Goal: Task Accomplishment & Management: Use online tool/utility

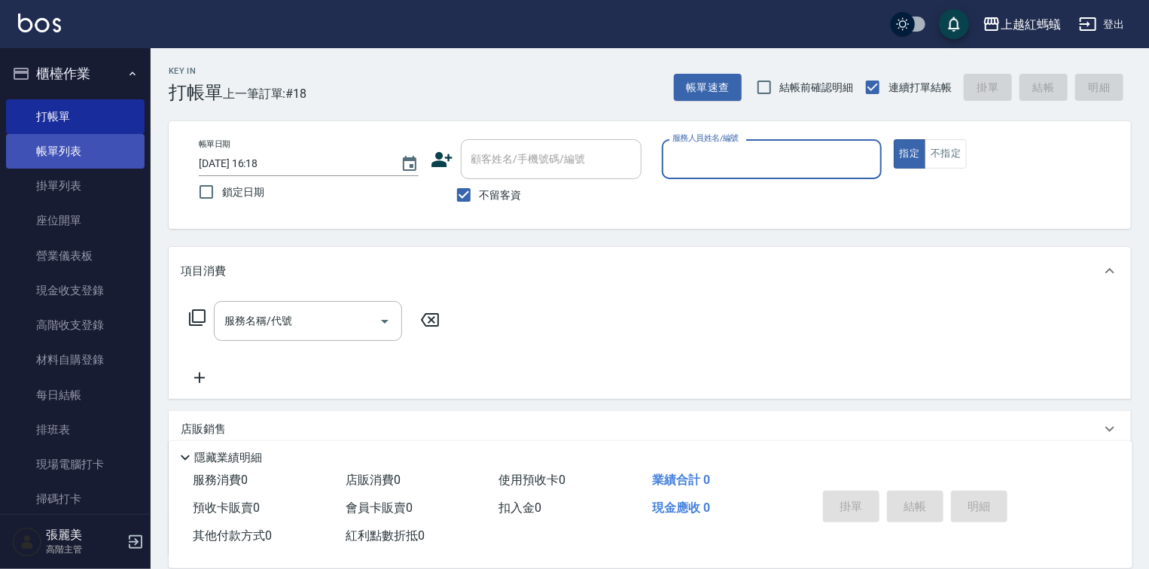
click at [96, 151] on link "帳單列表" at bounding box center [75, 151] width 139 height 35
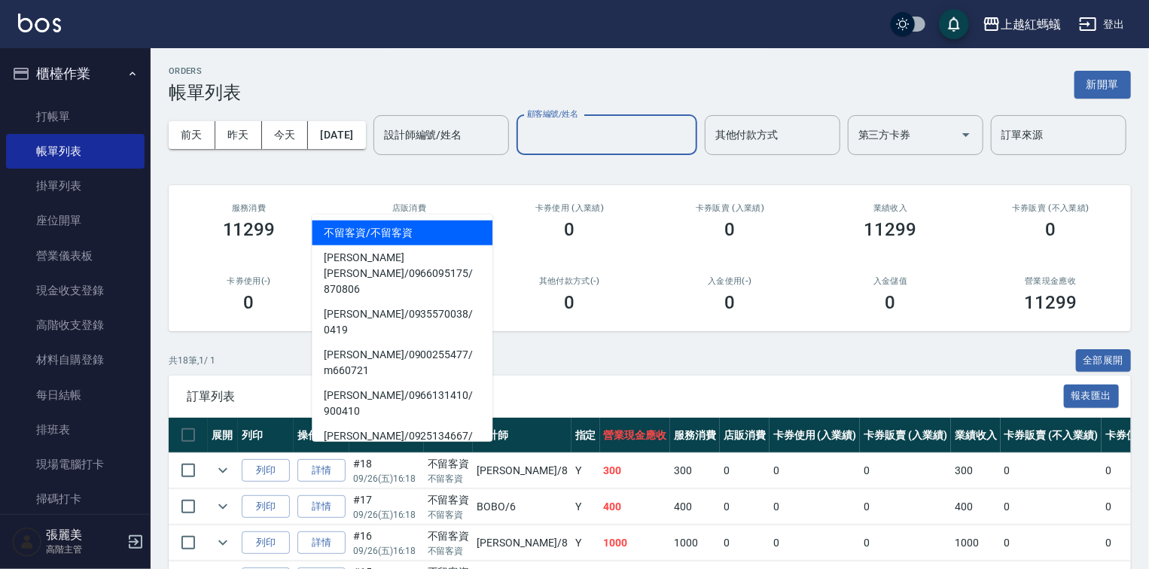
click at [523, 148] on input "顧客編號/姓名" at bounding box center [606, 135] width 167 height 26
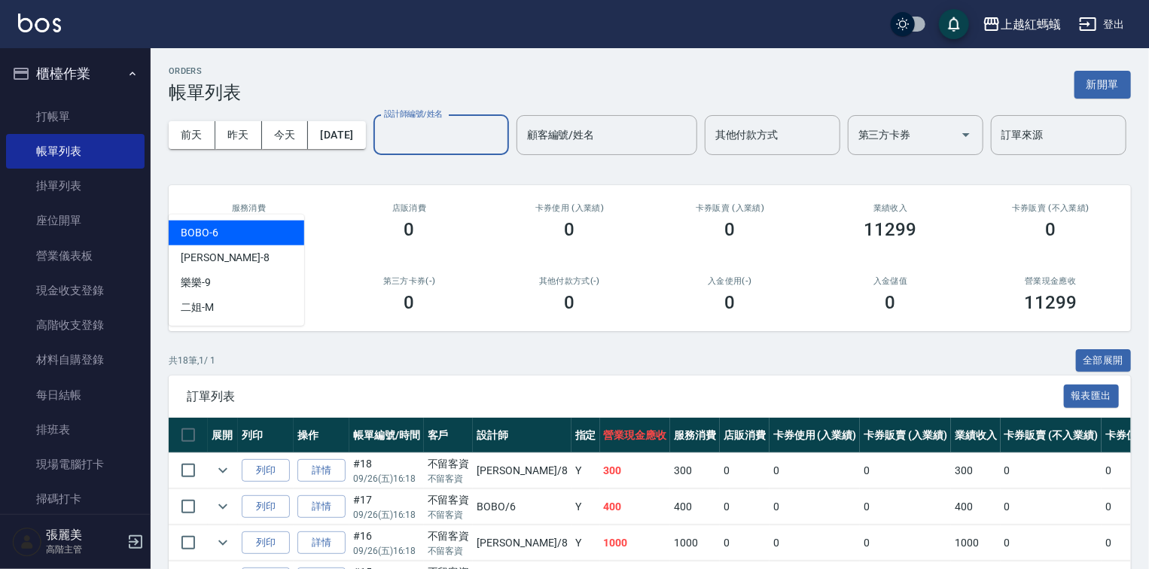
click at [373, 155] on div "設計師編號/姓名 設計師編號/姓名" at bounding box center [441, 135] width 136 height 40
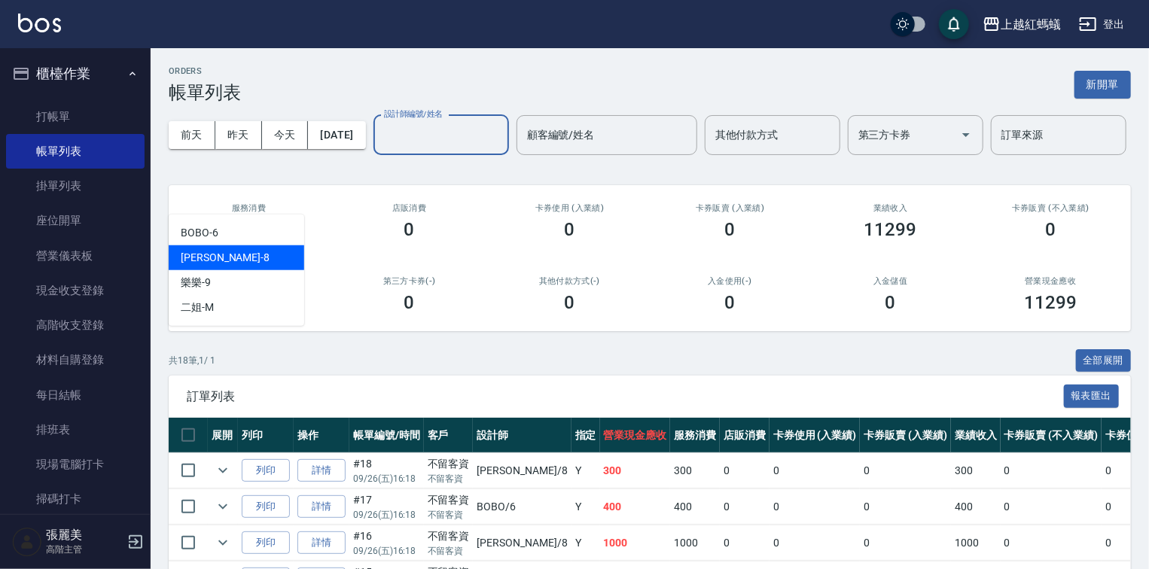
click at [222, 259] on div "張浩 -8" at bounding box center [237, 257] width 136 height 25
type input "張浩-8"
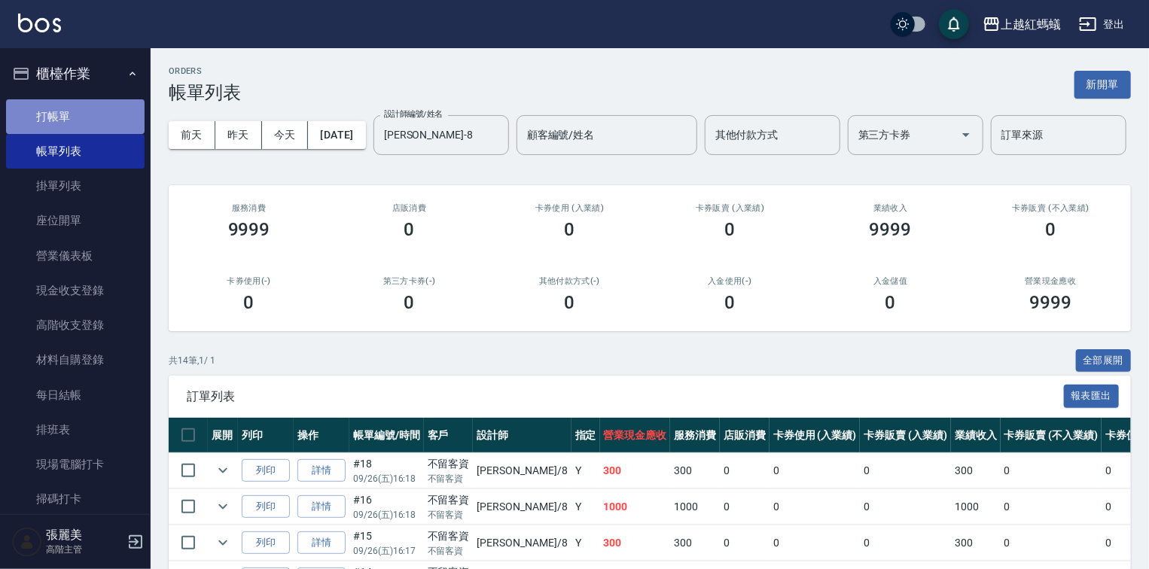
click at [90, 123] on link "打帳單" at bounding box center [75, 116] width 139 height 35
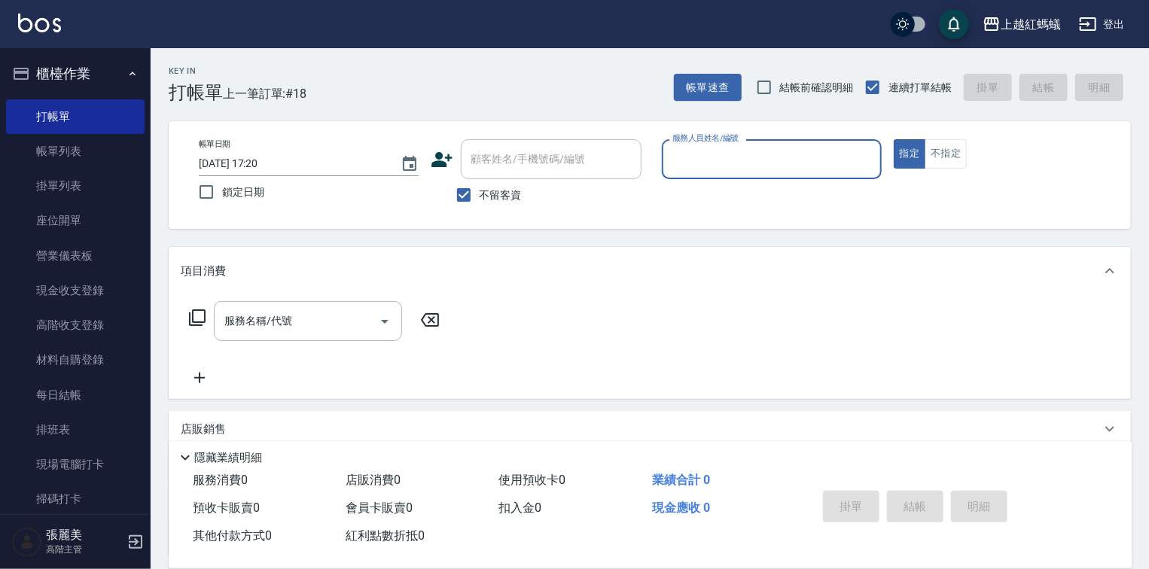
click at [721, 163] on input "服務人員姓名/編號" at bounding box center [772, 159] width 206 height 26
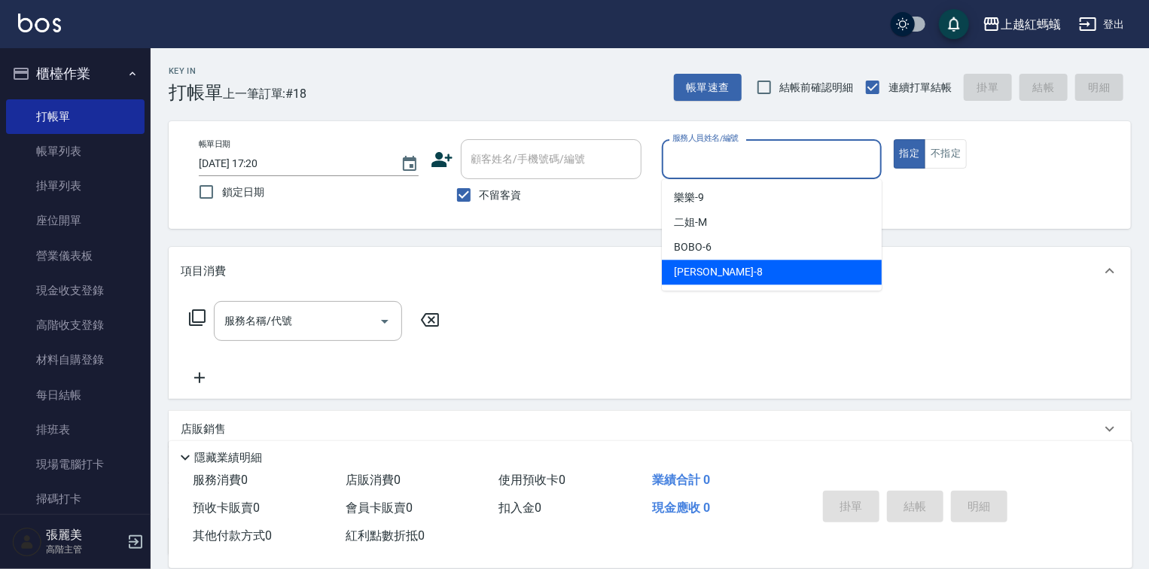
click at [717, 271] on div "張浩 -8" at bounding box center [772, 272] width 220 height 25
type input "張浩-8"
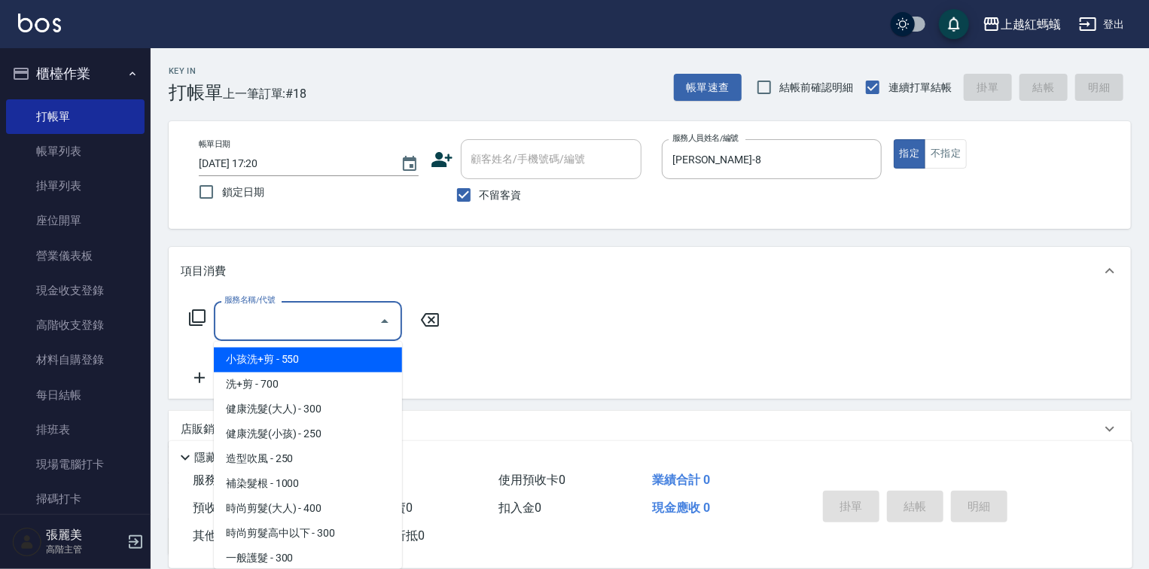
click at [342, 308] on input "服務名稱/代號" at bounding box center [297, 321] width 152 height 26
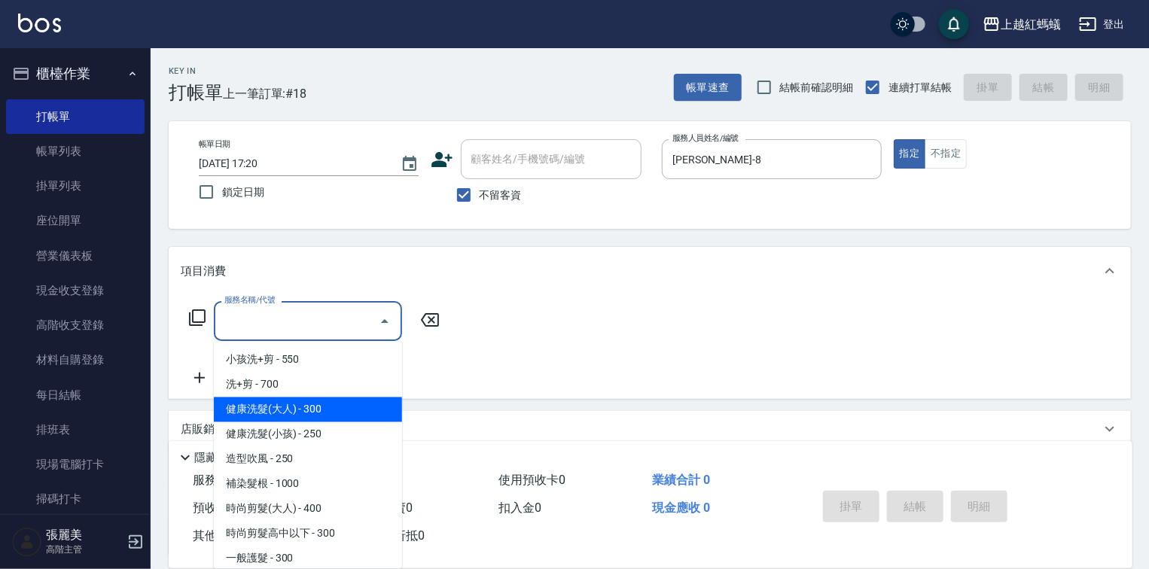
click at [355, 412] on span "健康洗髮(大人) - 300" at bounding box center [308, 410] width 188 height 25
type input "健康洗髮(大人)(201)"
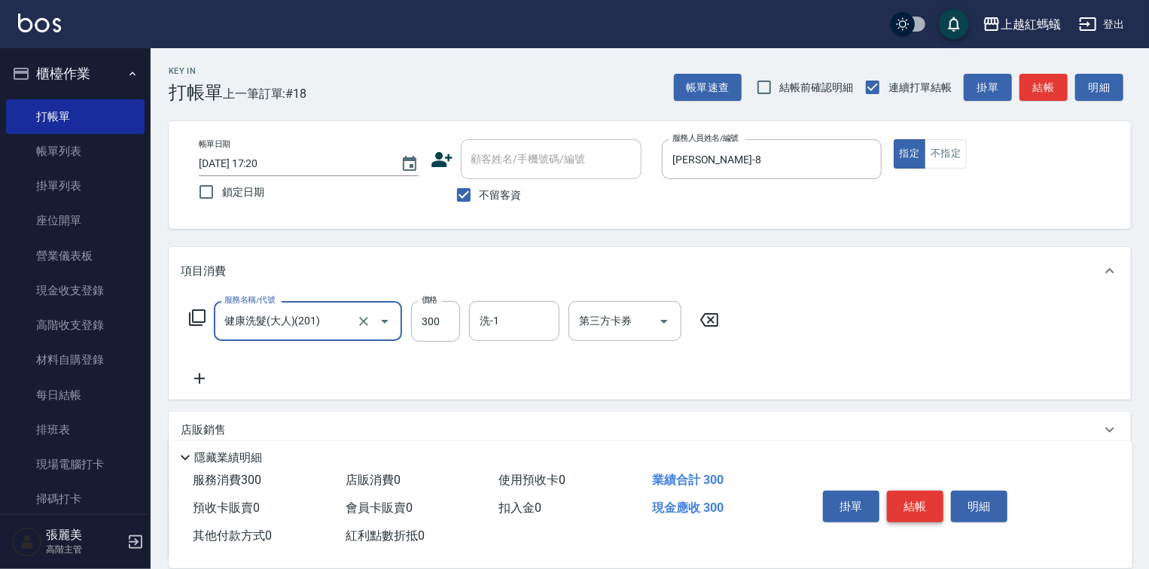
click at [922, 511] on button "結帳" at bounding box center [915, 507] width 56 height 32
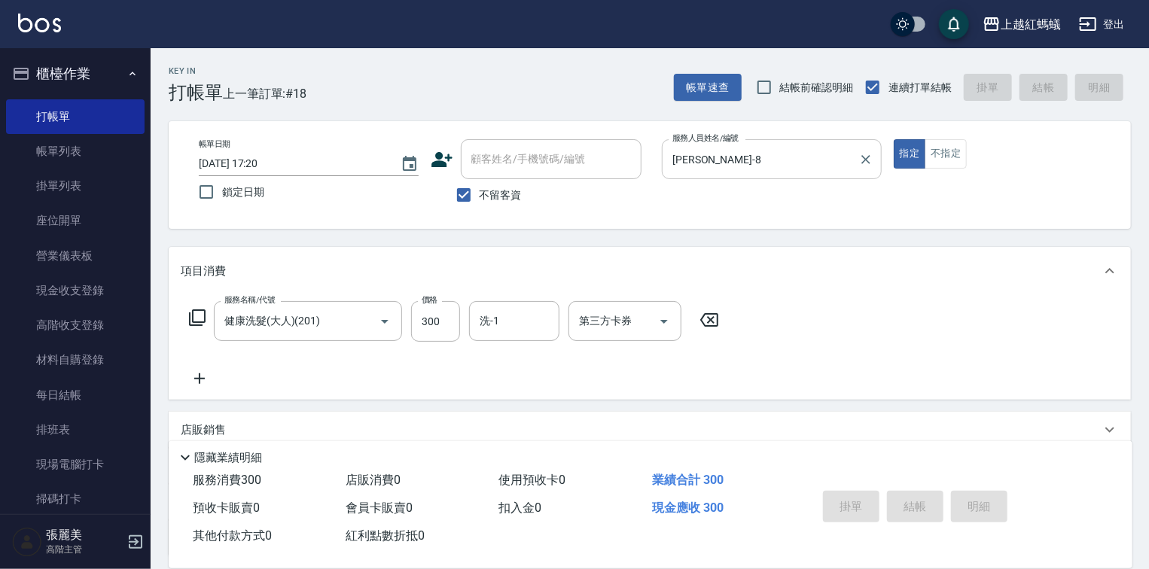
type input "2025/09/26 17:21"
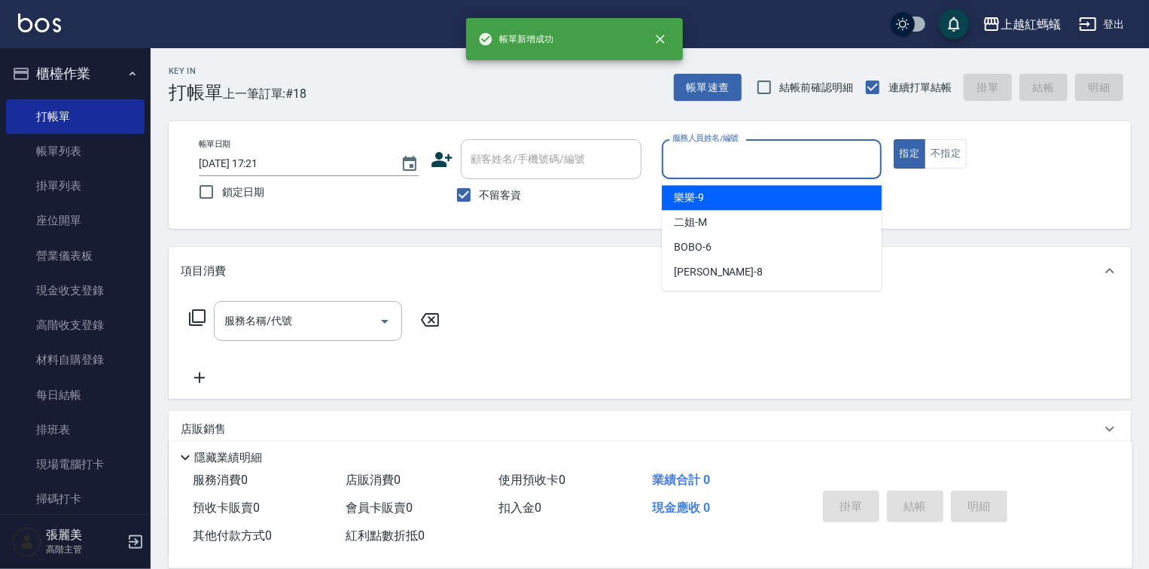
click at [764, 165] on input "服務人員姓名/編號" at bounding box center [772, 159] width 206 height 26
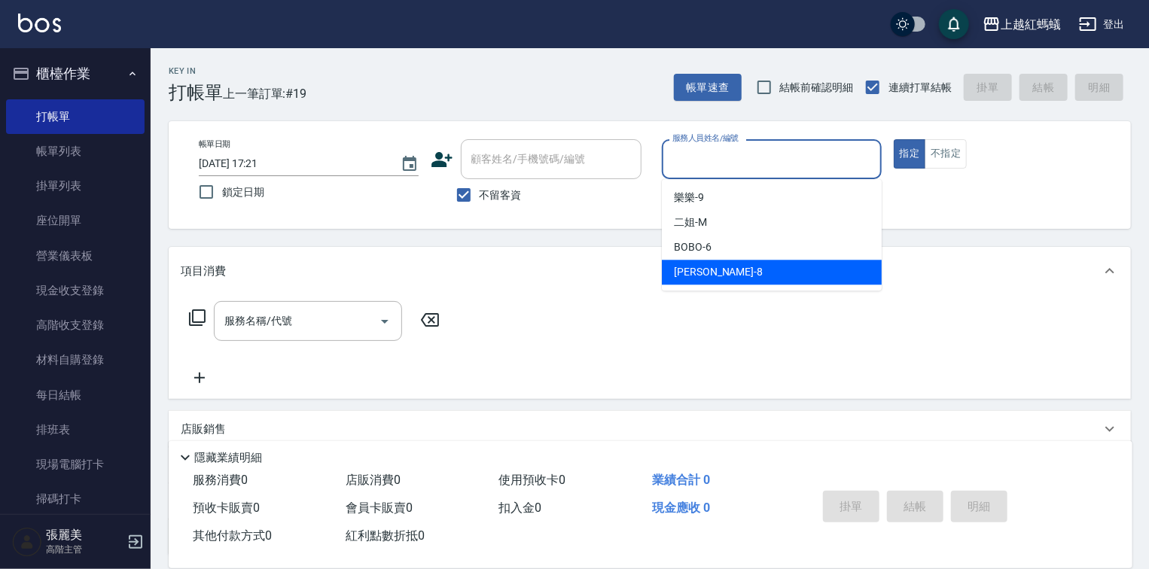
click at [713, 270] on div "張浩 -8" at bounding box center [772, 272] width 220 height 25
type input "張浩-8"
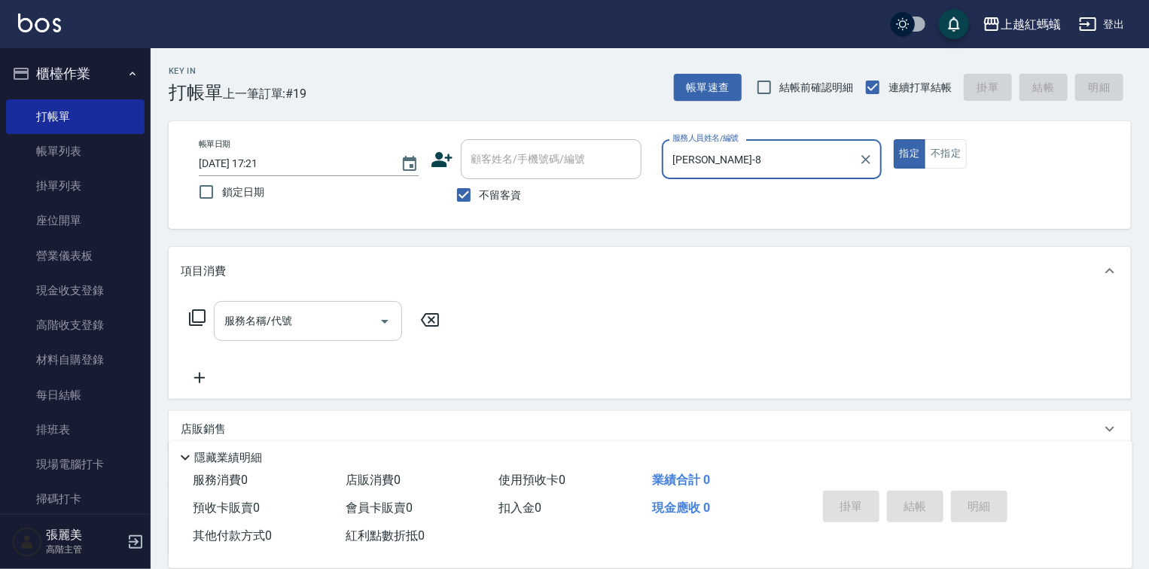
click at [313, 316] on input "服務名稱/代號" at bounding box center [297, 321] width 152 height 26
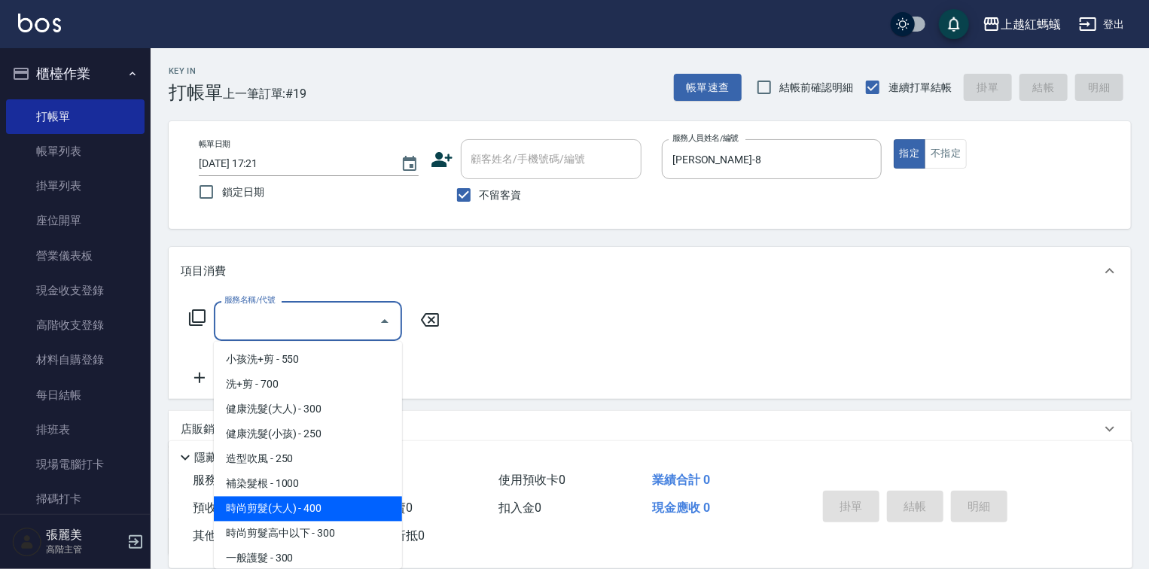
click at [298, 504] on span "時尚剪髮(大人) - 400" at bounding box center [308, 509] width 188 height 25
type input "時尚剪髮(大人)(301)"
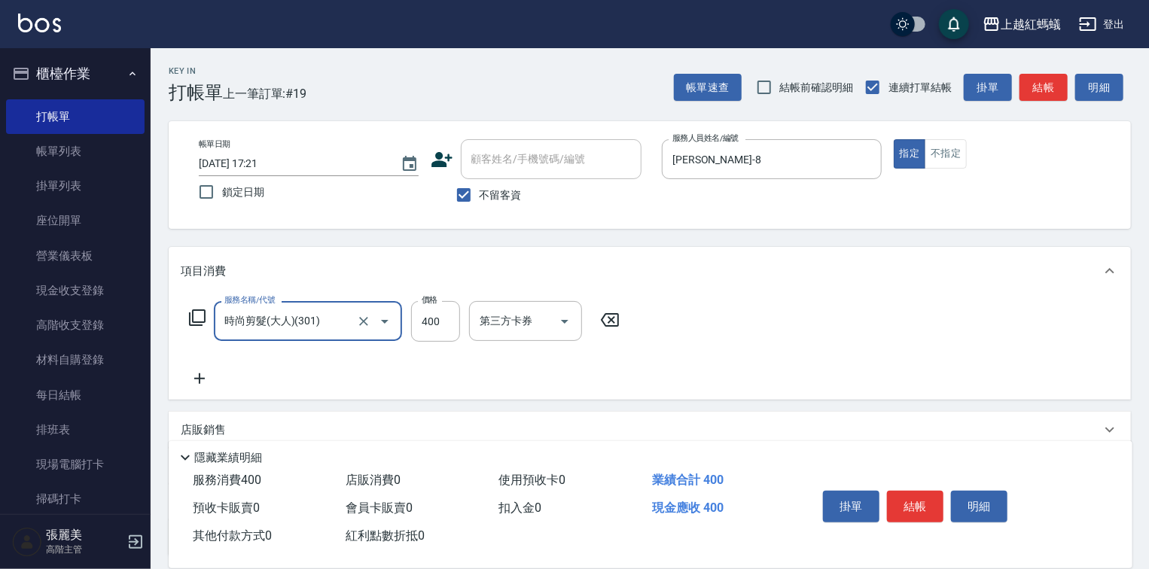
drag, startPoint x: 897, startPoint y: 506, endPoint x: 786, endPoint y: 515, distance: 111.8
click at [896, 506] on button "結帳" at bounding box center [915, 507] width 56 height 32
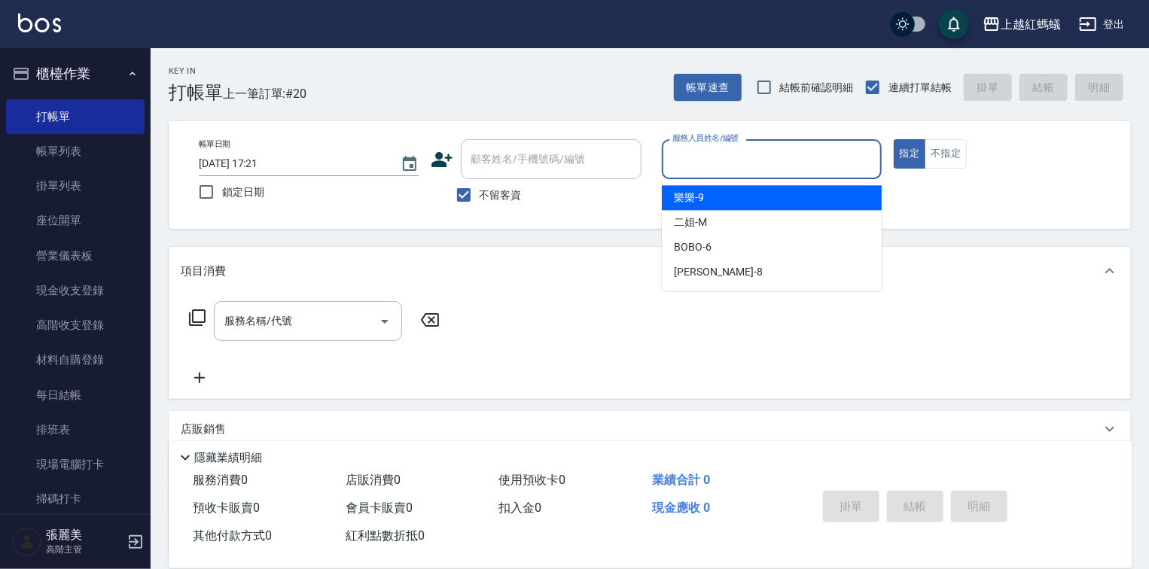
click at [750, 151] on input "服務人員姓名/編號" at bounding box center [772, 159] width 206 height 26
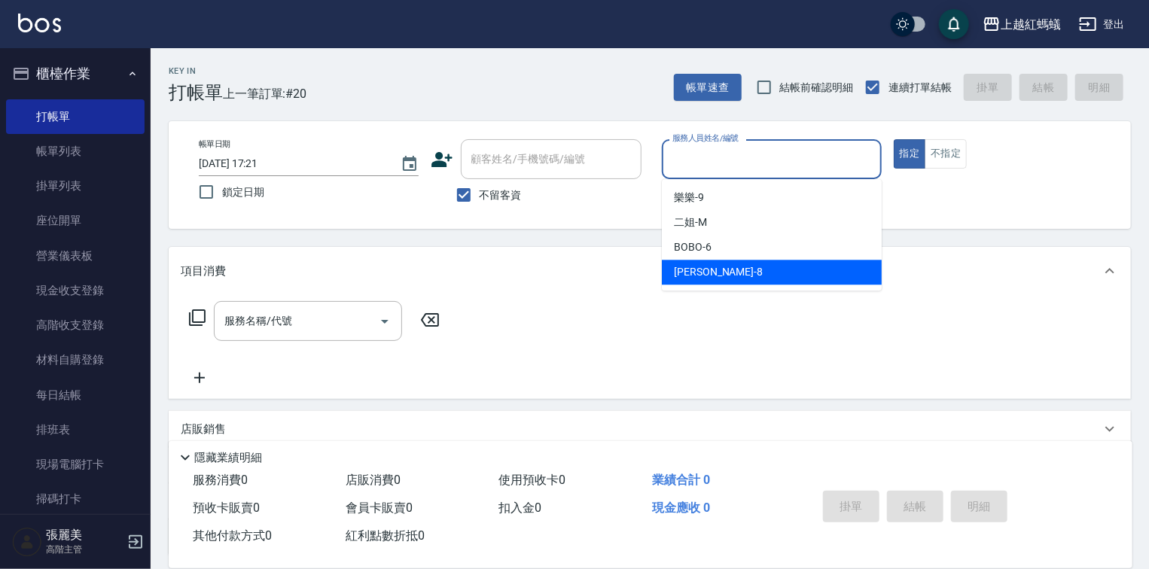
click at [699, 276] on span "張浩 -8" at bounding box center [718, 272] width 89 height 16
type input "張浩-8"
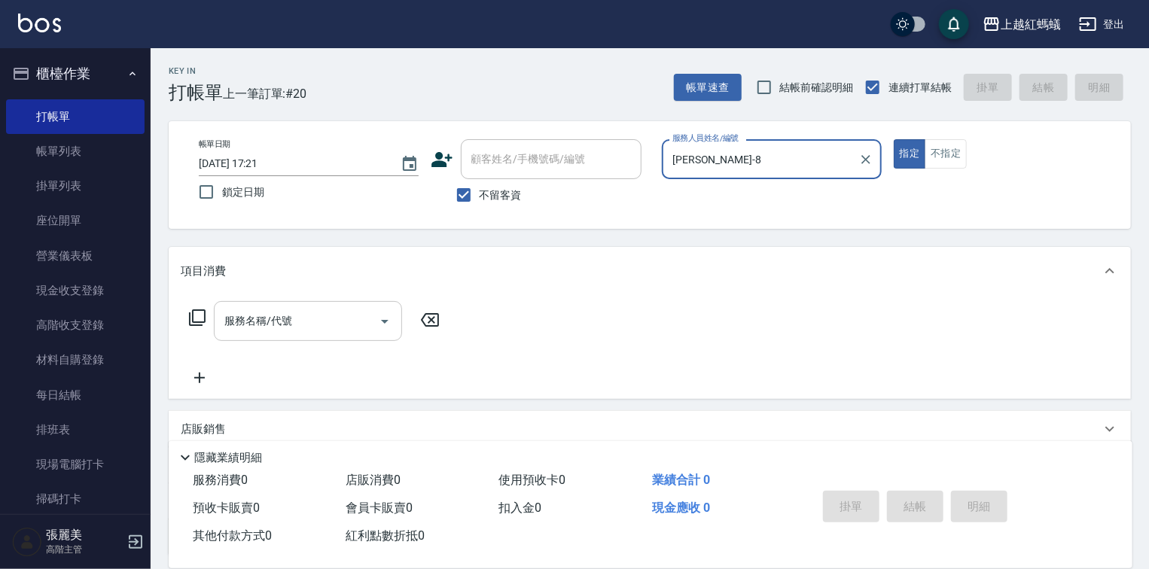
click at [336, 325] on input "服務名稱/代號" at bounding box center [297, 321] width 152 height 26
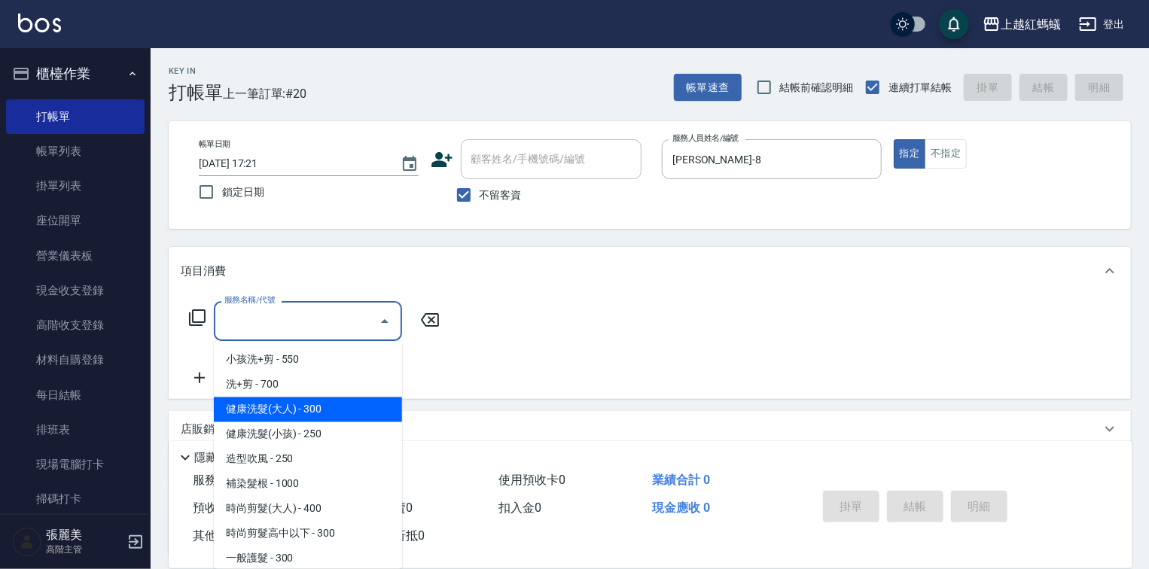
click at [328, 403] on span "健康洗髮(大人) - 300" at bounding box center [308, 410] width 188 height 25
type input "健康洗髮(大人)(201)"
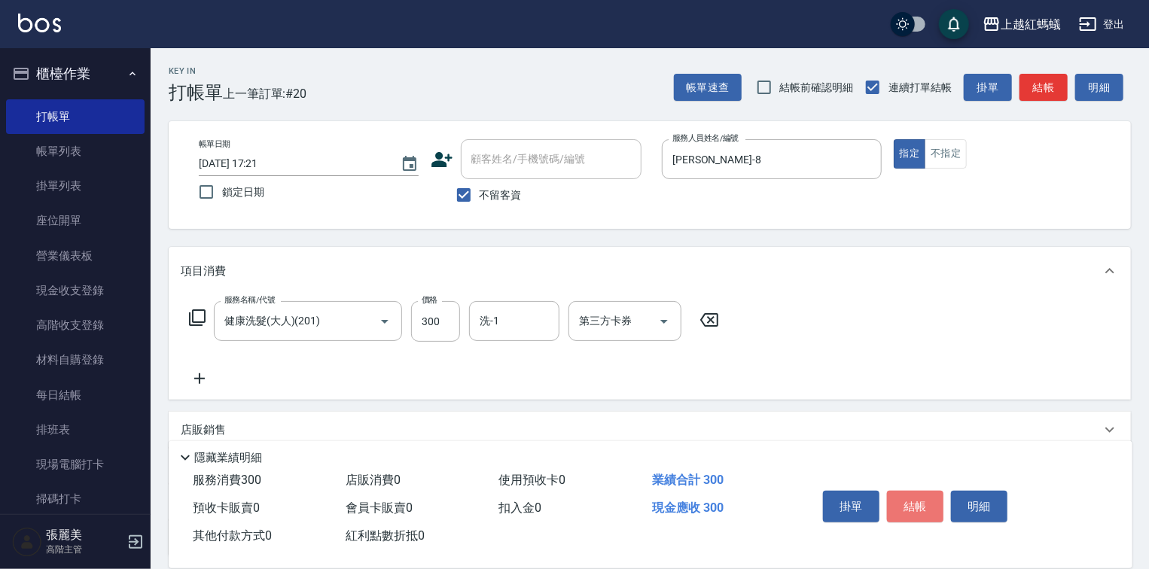
drag, startPoint x: 918, startPoint y: 492, endPoint x: 959, endPoint y: 462, distance: 51.2
click at [919, 491] on button "結帳" at bounding box center [915, 507] width 56 height 32
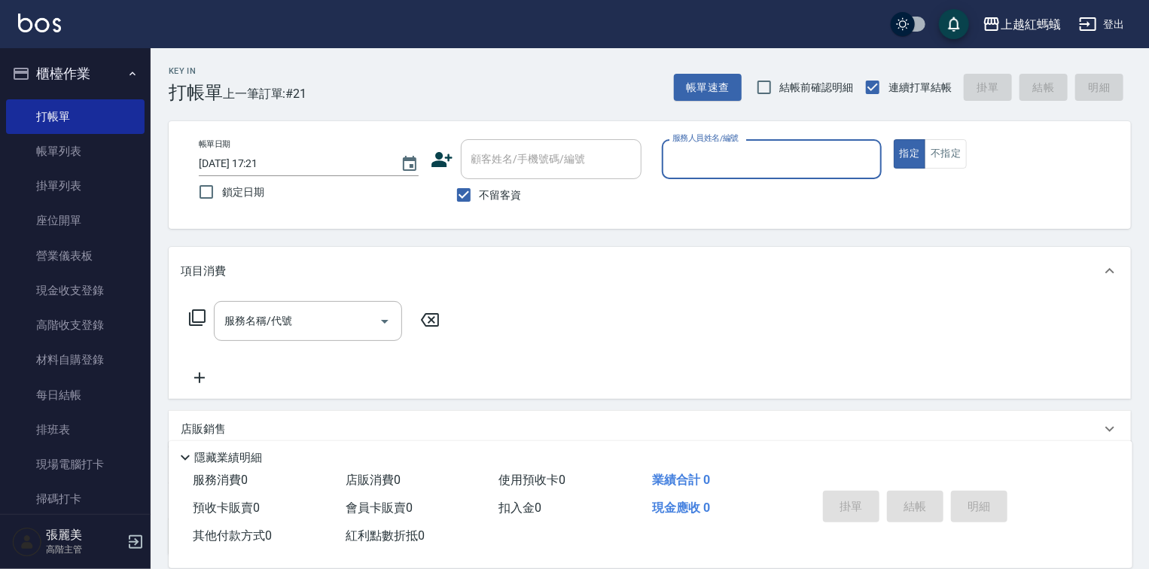
click at [726, 169] on input "服務人員姓名/編號" at bounding box center [772, 159] width 206 height 26
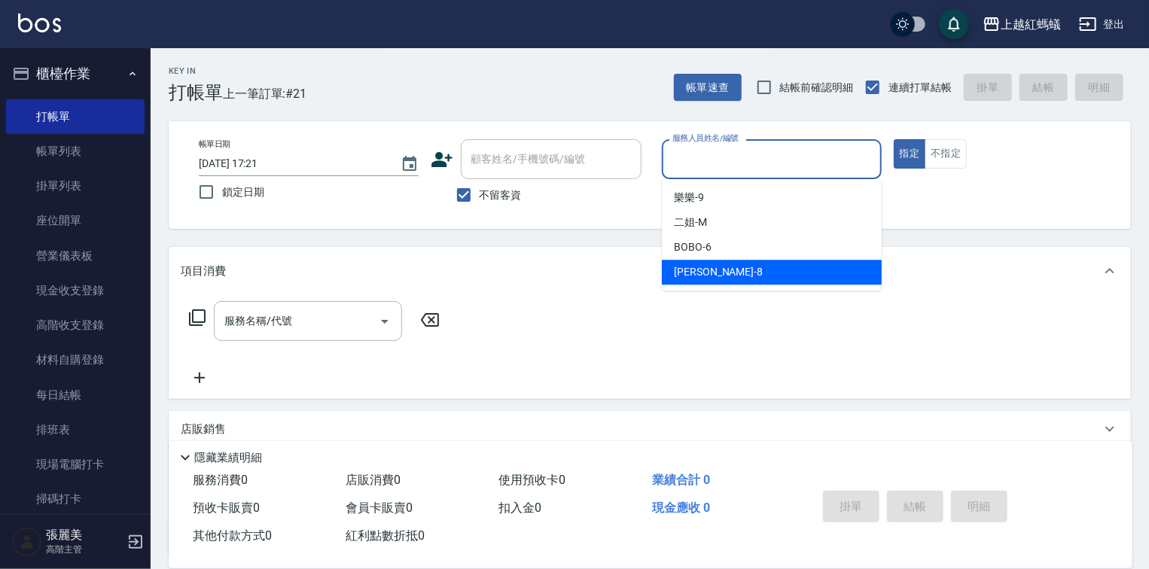
click at [698, 272] on span "張浩 -8" at bounding box center [718, 272] width 89 height 16
type input "張浩-8"
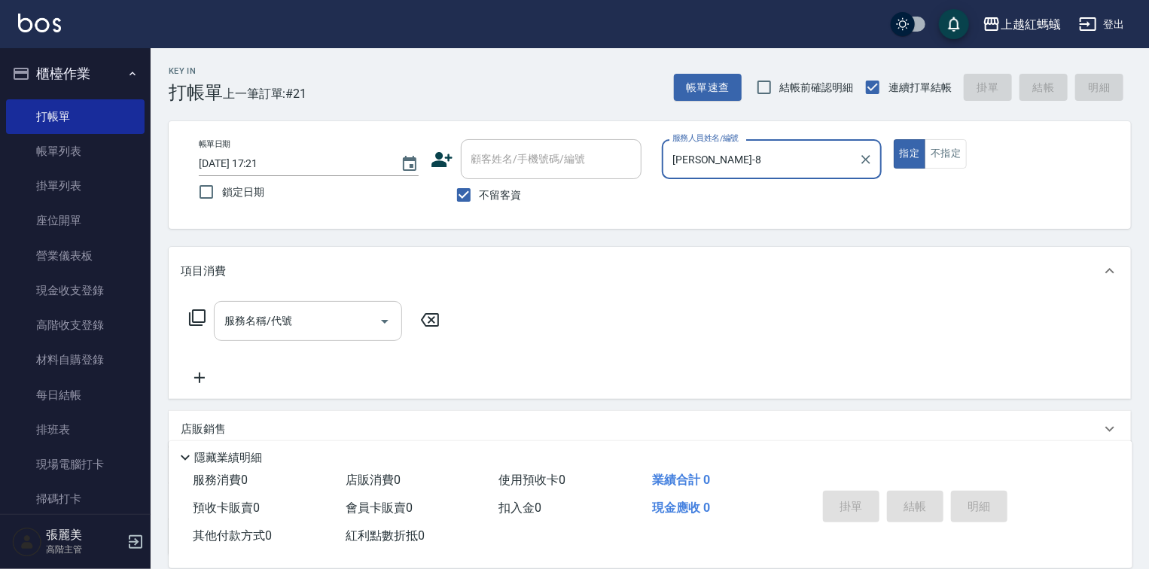
click at [322, 309] on input "服務名稱/代號" at bounding box center [297, 321] width 152 height 26
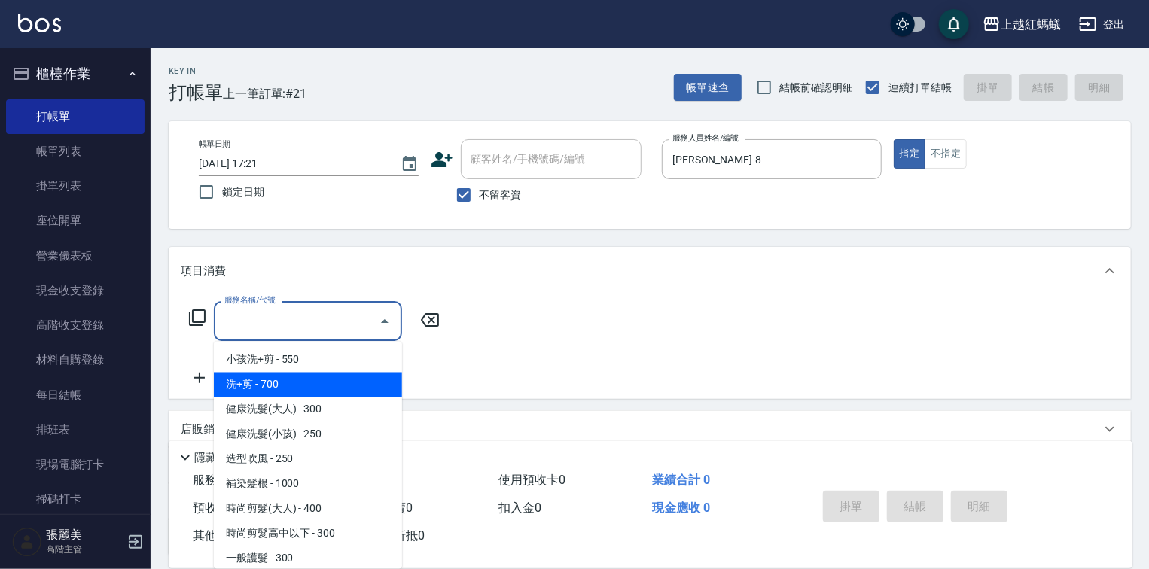
click at [250, 382] on span "洗+剪 - 700" at bounding box center [308, 385] width 188 height 25
type input "洗+剪(200)"
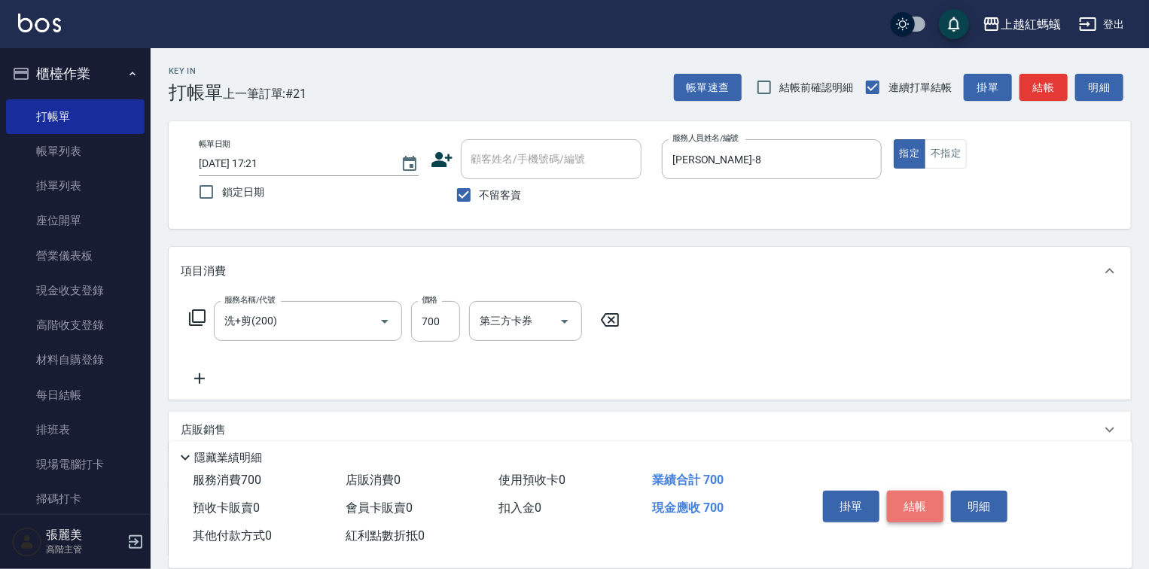
click at [922, 498] on button "結帳" at bounding box center [915, 507] width 56 height 32
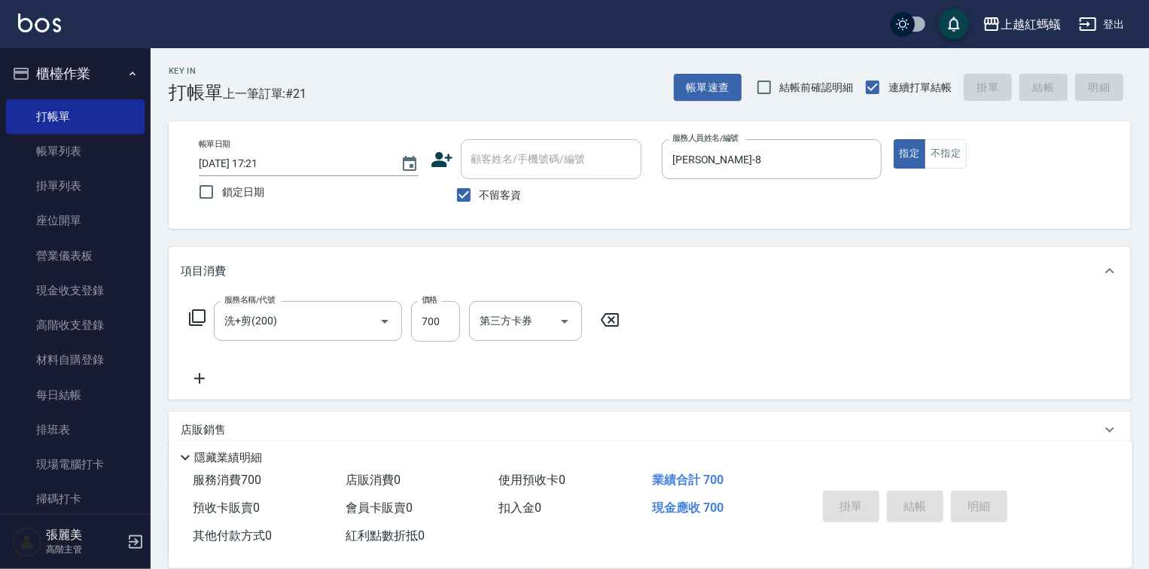
type input "2025/09/26 17:32"
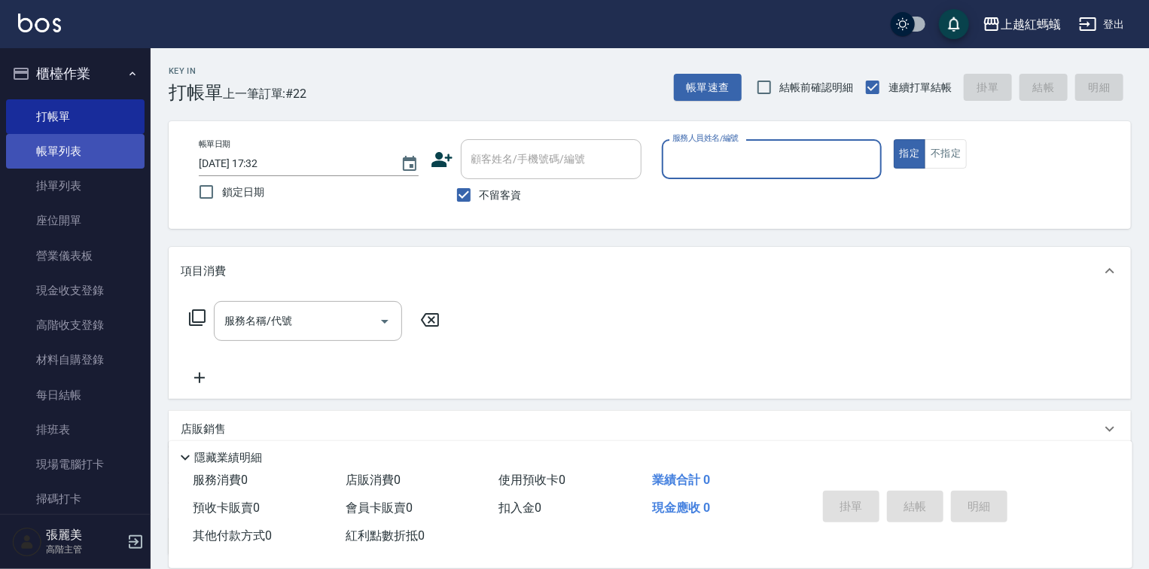
click at [78, 156] on link "帳單列表" at bounding box center [75, 151] width 139 height 35
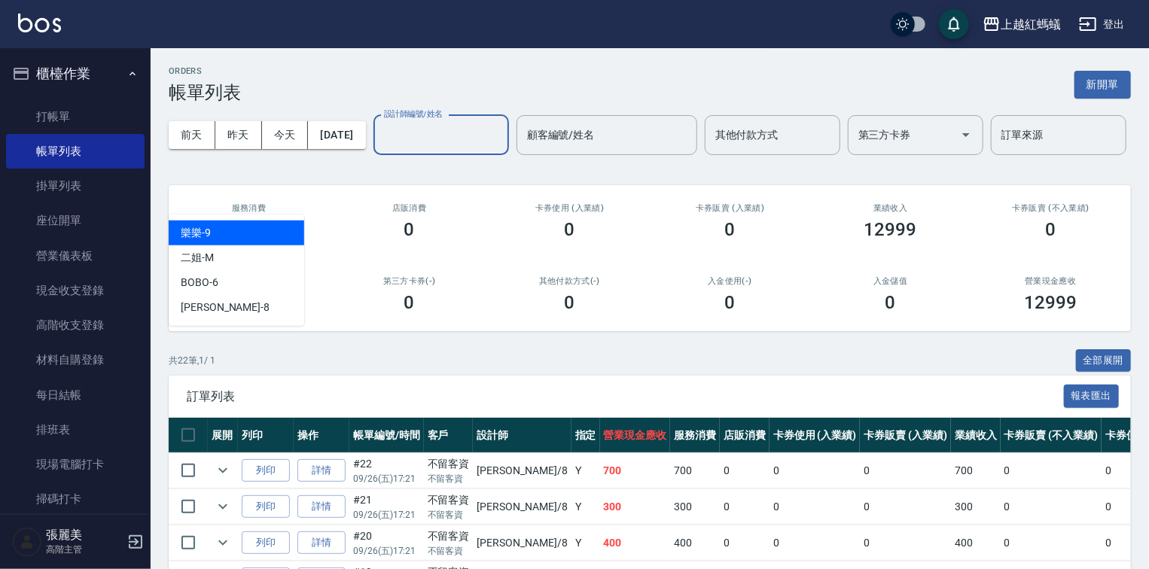
click at [373, 155] on div "設計師編號/姓名 設計師編號/姓名" at bounding box center [441, 135] width 136 height 40
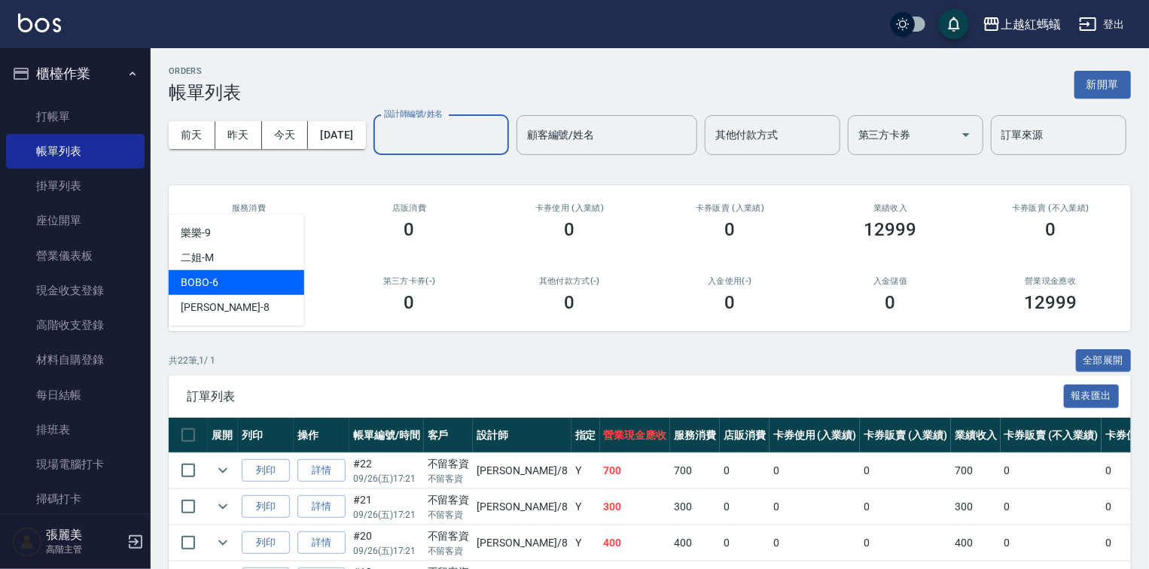
click at [245, 277] on div "BOBO -6" at bounding box center [237, 282] width 136 height 25
type input "BOBO-6"
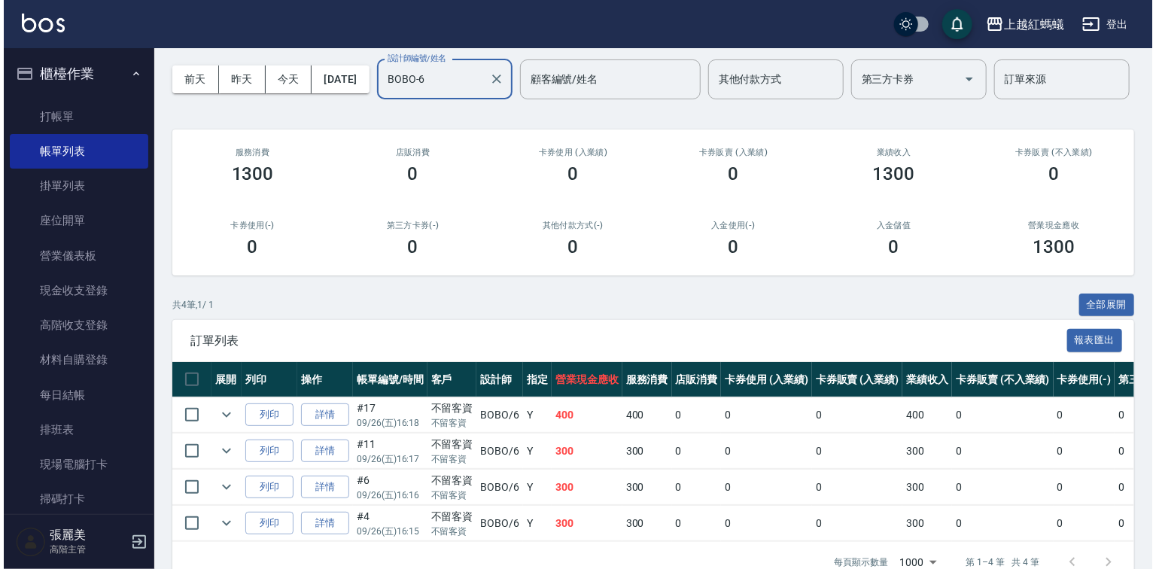
scroll to position [144, 0]
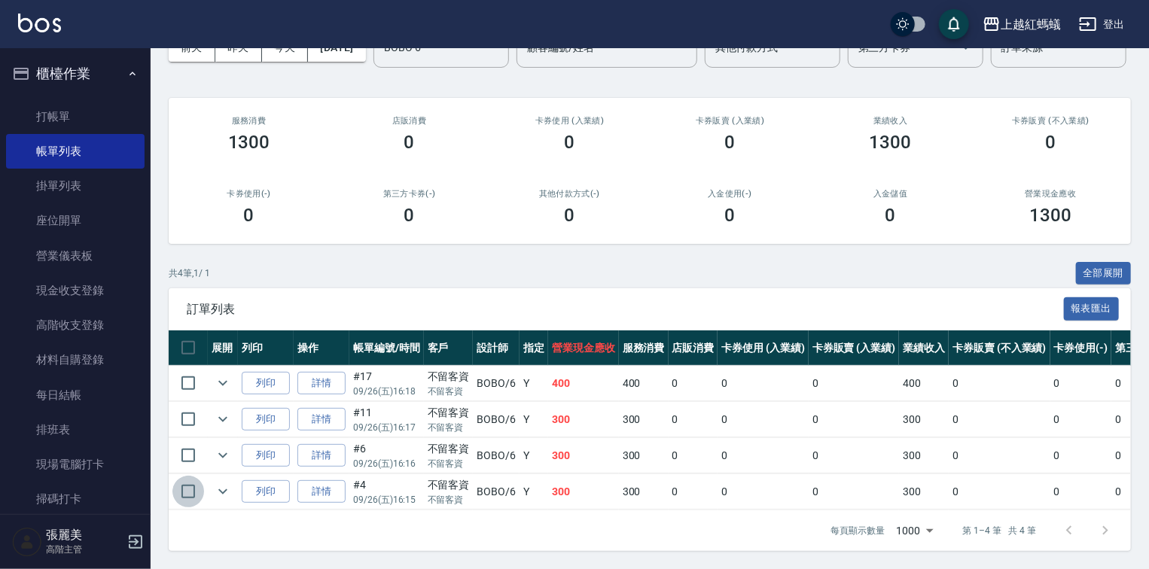
click at [188, 476] on input "checkbox" at bounding box center [188, 492] width 32 height 32
checkbox input "true"
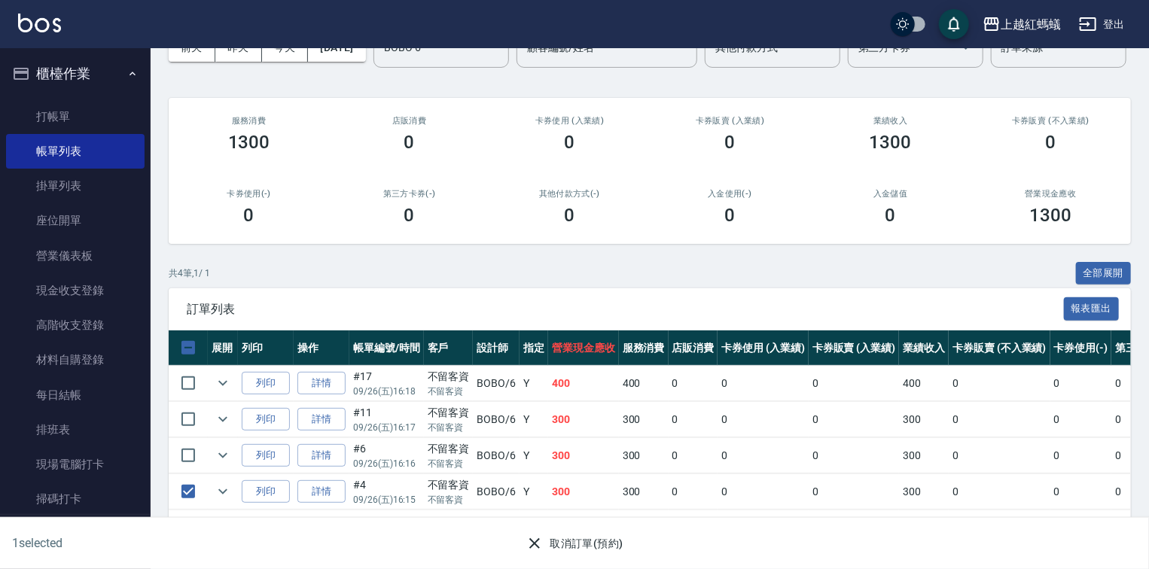
click at [581, 545] on button "取消訂單(預約)" at bounding box center [573, 544] width 109 height 28
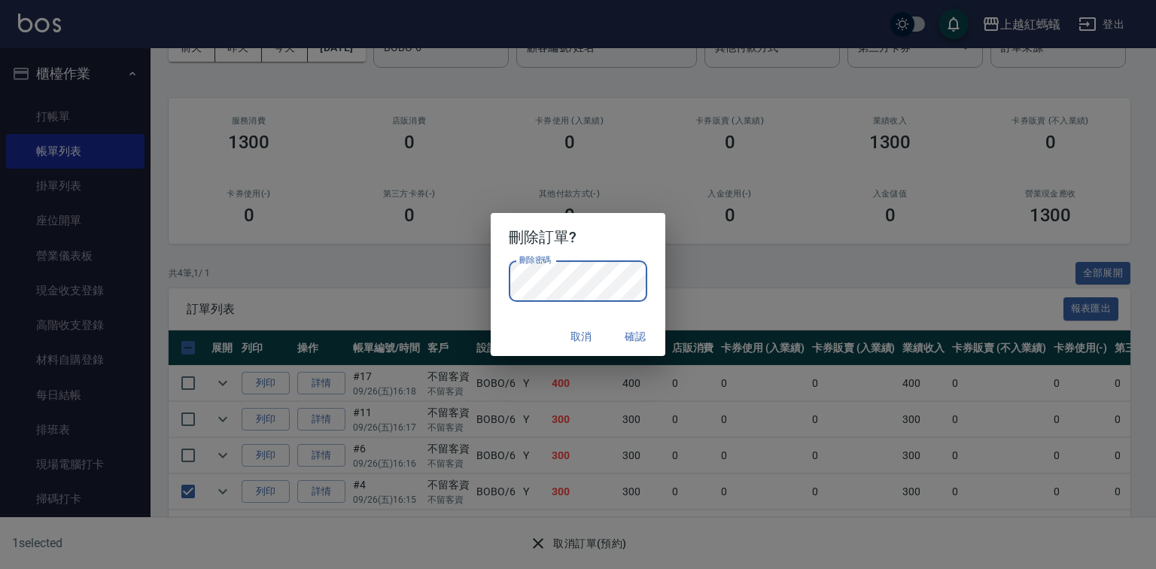
click at [641, 347] on button "確認" at bounding box center [635, 337] width 48 height 28
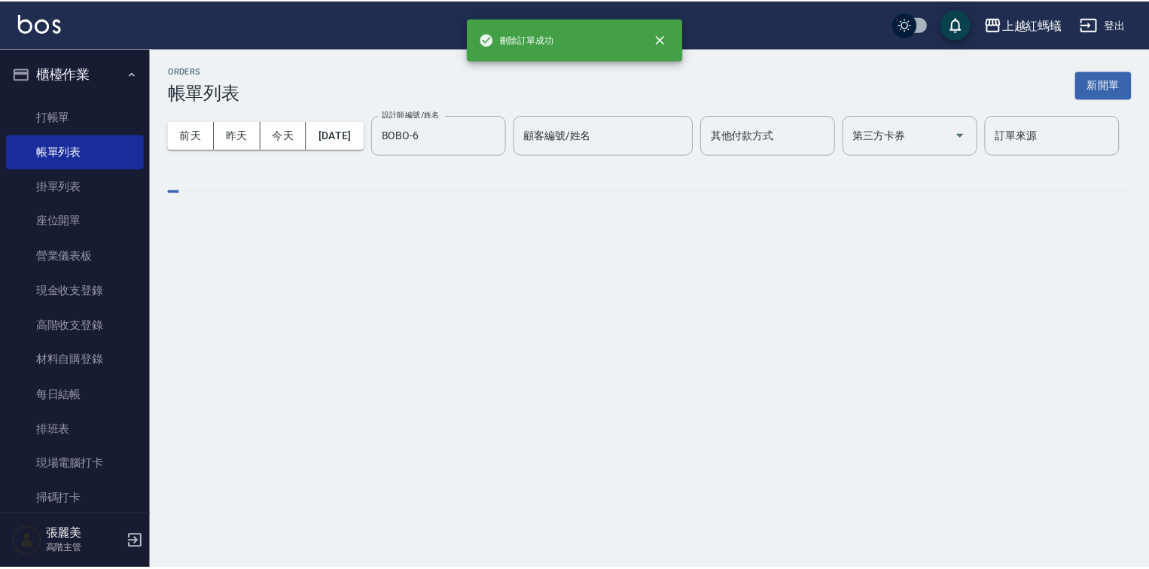
scroll to position [0, 0]
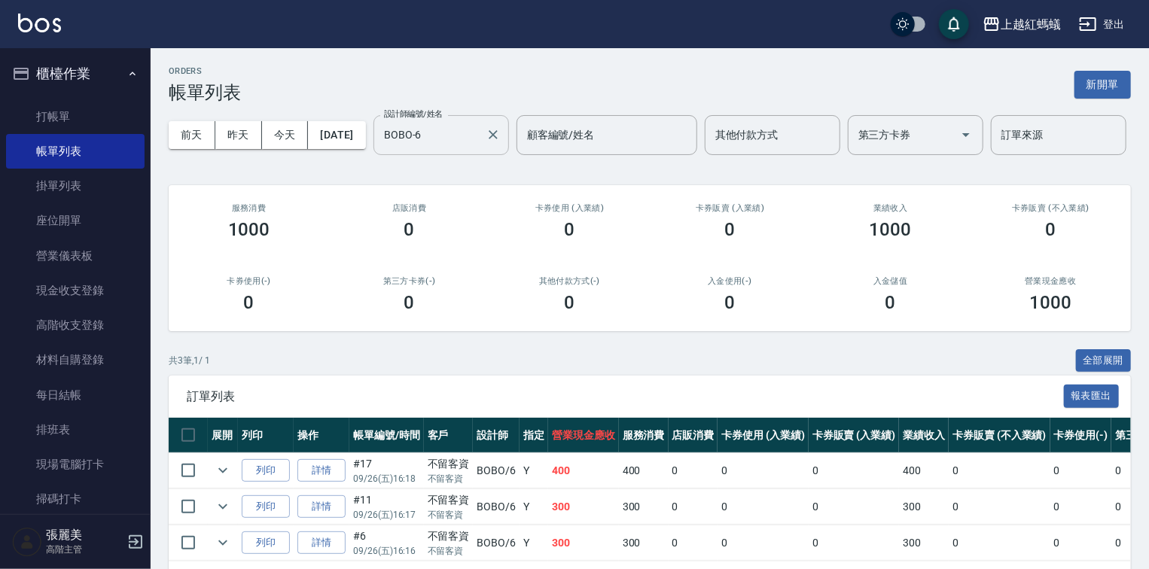
click at [380, 148] on input "BOBO-6" at bounding box center [429, 135] width 99 height 26
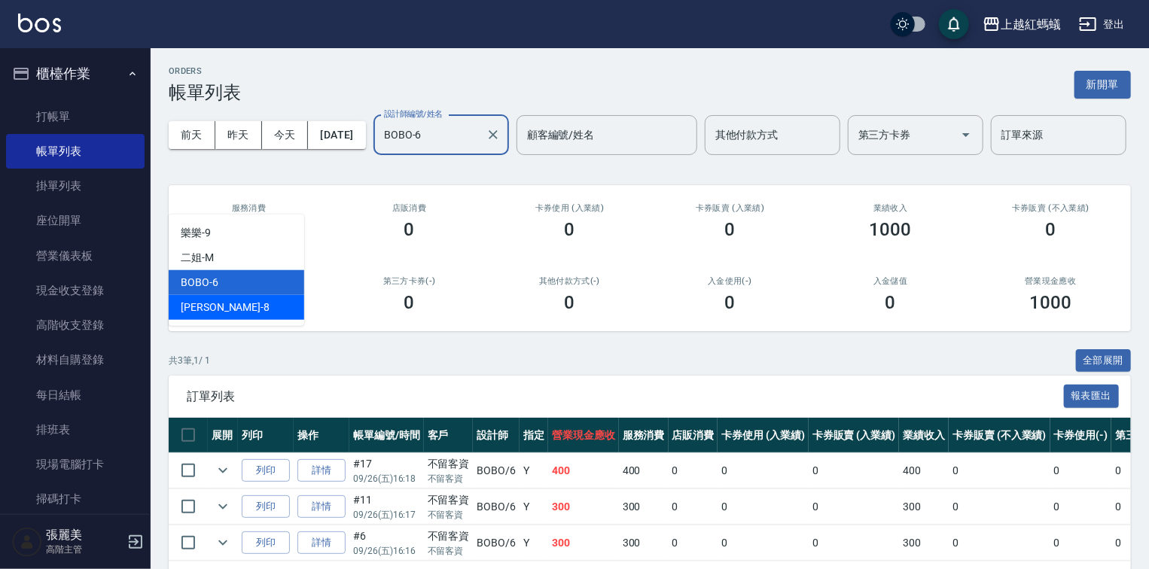
click at [232, 311] on div "張浩 -8" at bounding box center [237, 307] width 136 height 25
type input "張浩-8"
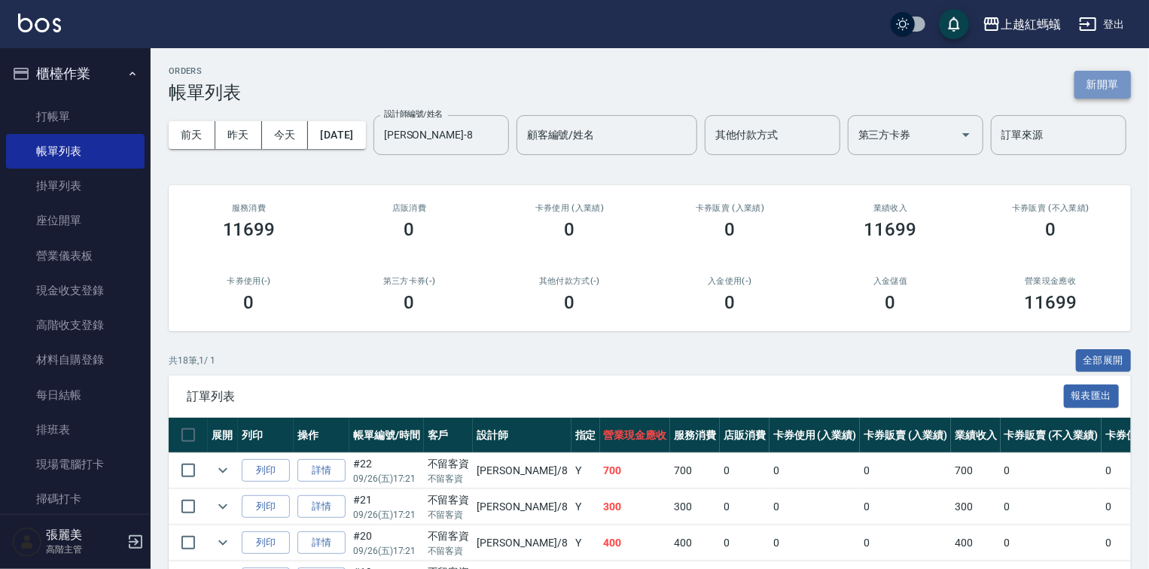
click at [1092, 84] on button "新開單" at bounding box center [1102, 85] width 56 height 28
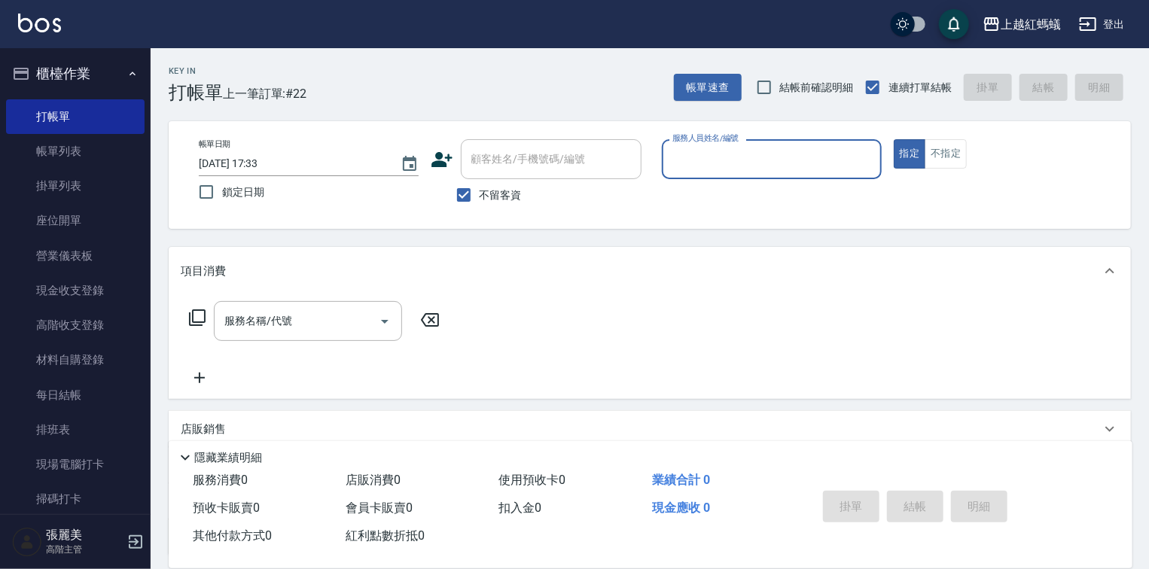
click at [768, 151] on input "服務人員姓名/編號" at bounding box center [772, 159] width 206 height 26
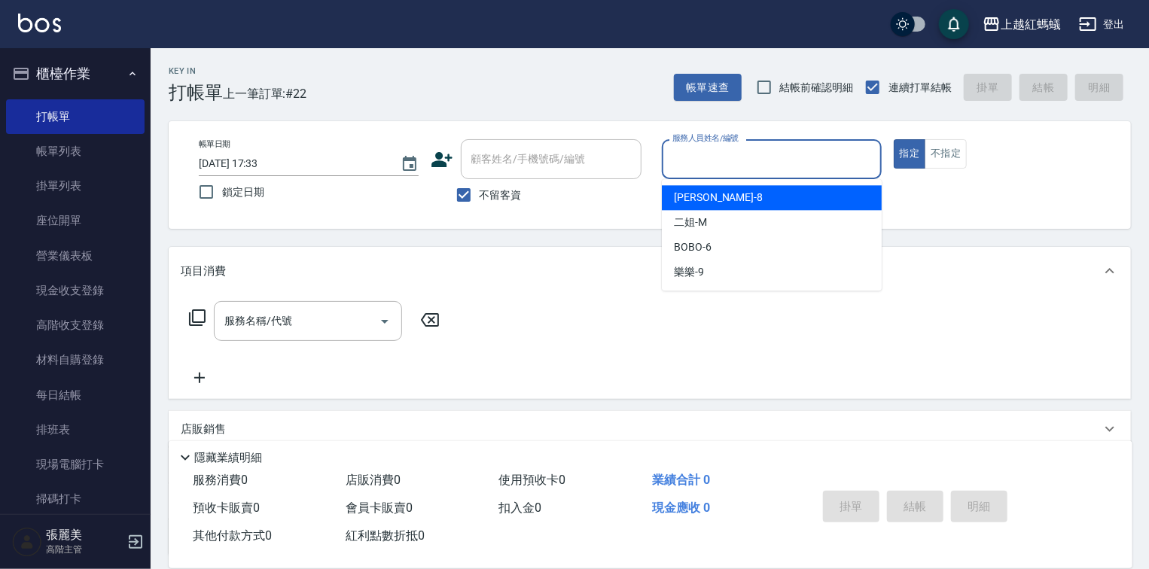
click at [722, 203] on div "張浩 -8" at bounding box center [772, 197] width 220 height 25
type input "張浩-8"
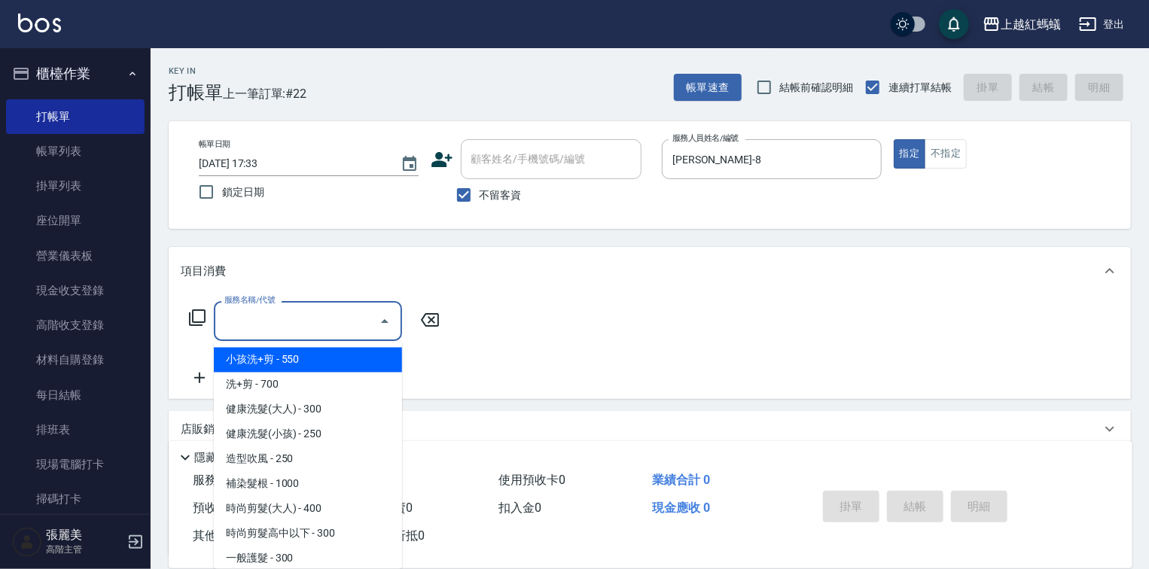
click at [331, 308] on input "服務名稱/代號" at bounding box center [297, 321] width 152 height 26
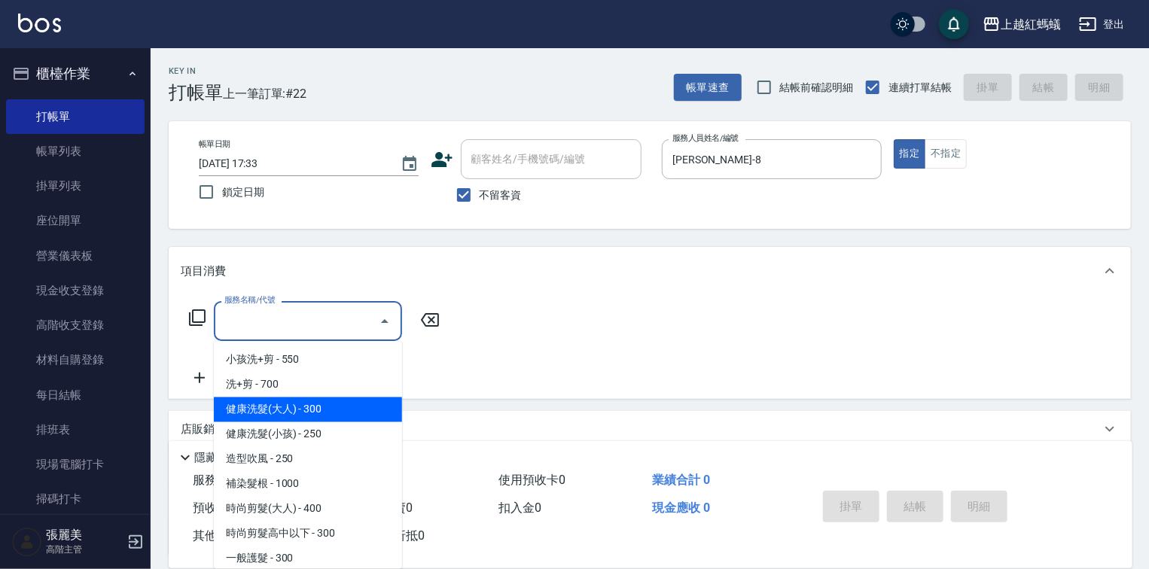
click at [365, 403] on span "健康洗髮(大人) - 300" at bounding box center [308, 410] width 188 height 25
type input "健康洗髮(大人)(201)"
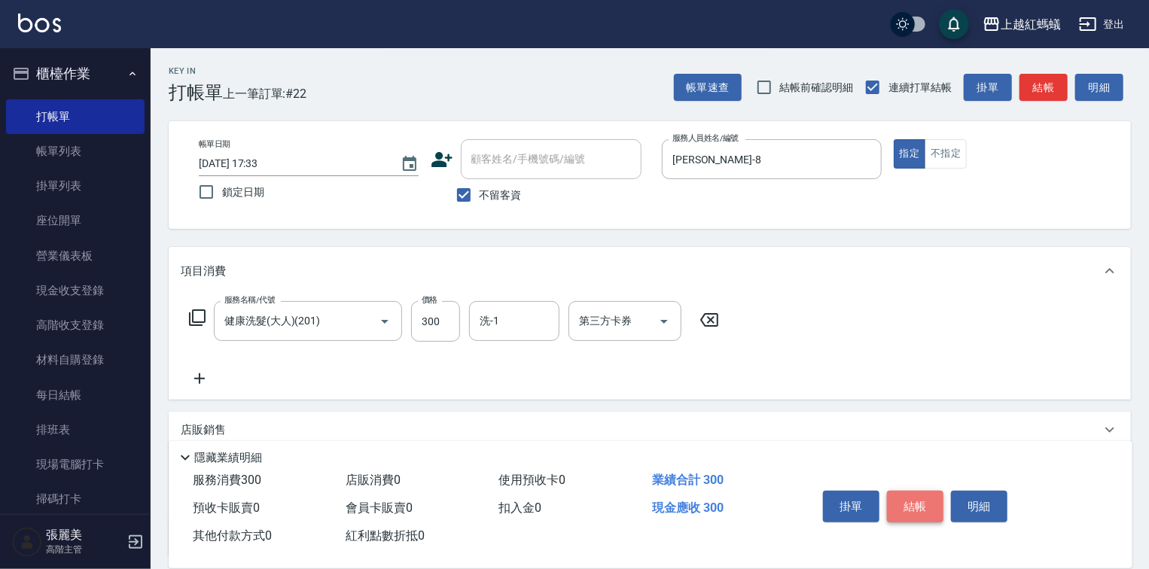
click at [920, 500] on button "結帳" at bounding box center [915, 507] width 56 height 32
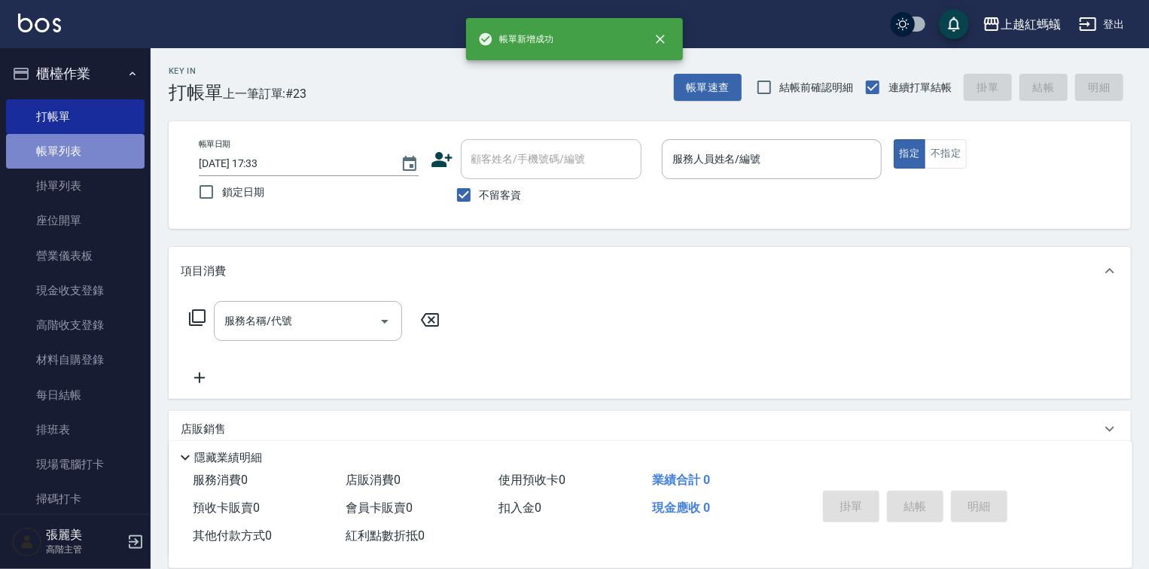
click at [109, 147] on link "帳單列表" at bounding box center [75, 151] width 139 height 35
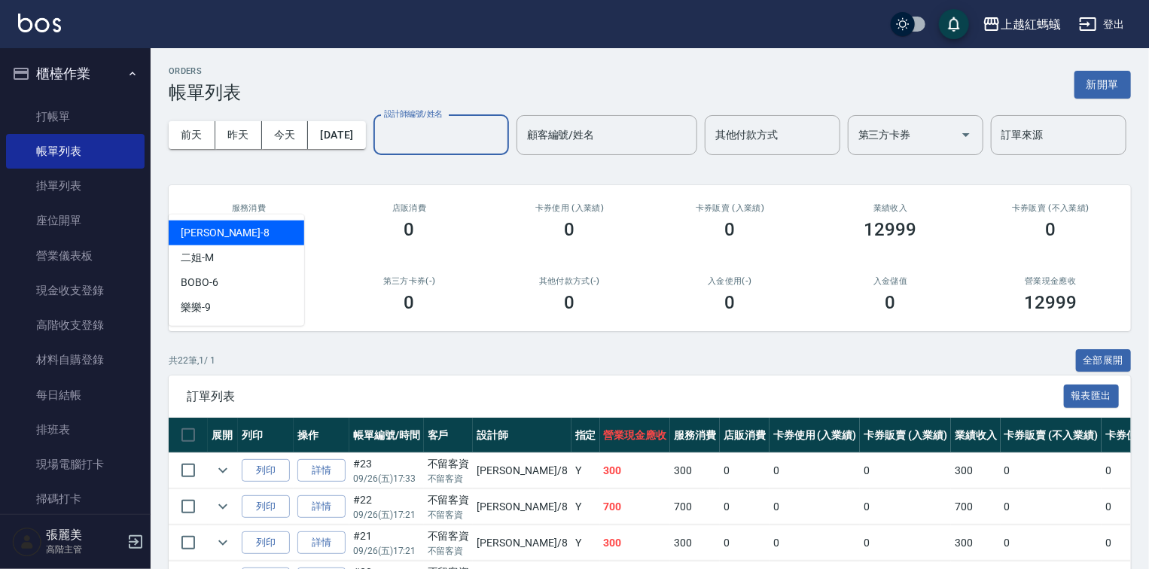
click at [380, 148] on input "設計師編號/姓名" at bounding box center [441, 135] width 122 height 26
click at [224, 234] on div "張浩 -8" at bounding box center [237, 233] width 136 height 25
type input "張浩-8"
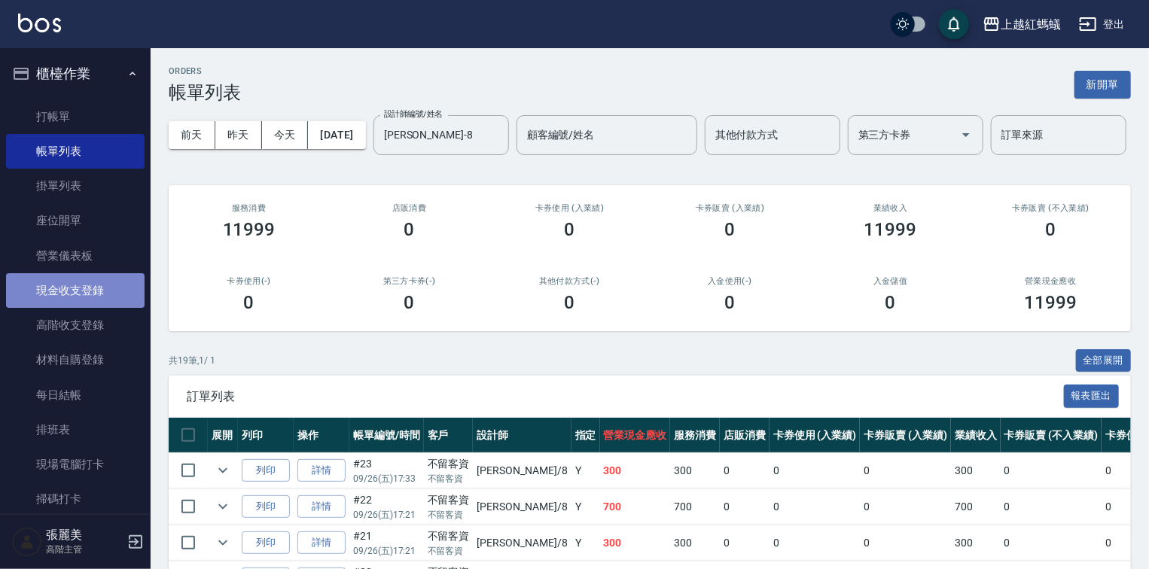
click at [86, 287] on link "現金收支登錄" at bounding box center [75, 290] width 139 height 35
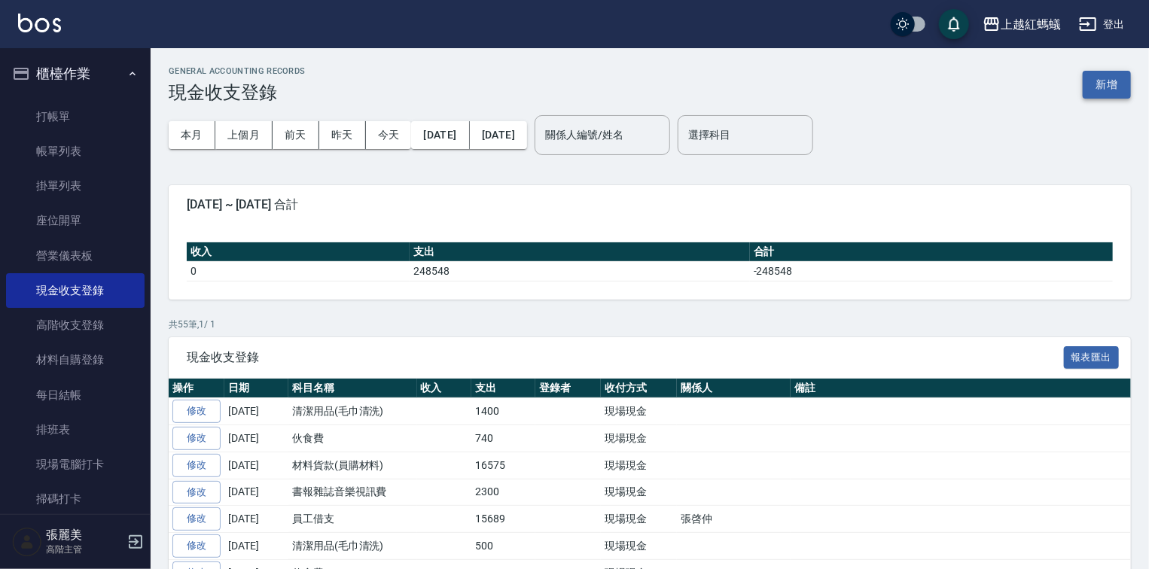
click at [1106, 83] on button "新增" at bounding box center [1107, 85] width 48 height 28
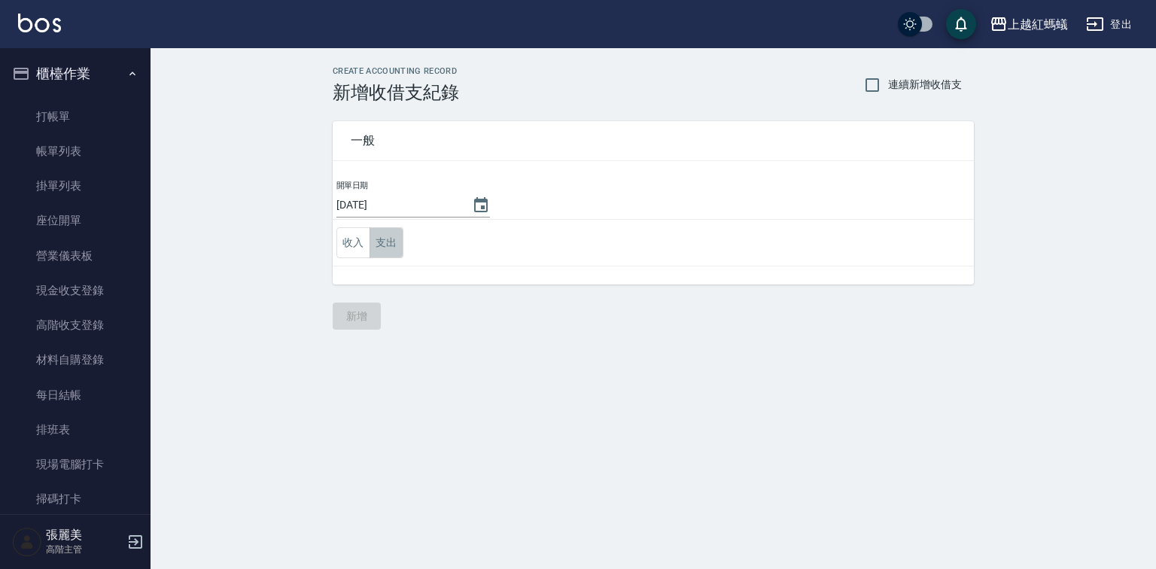
click at [391, 244] on button "支出" at bounding box center [387, 242] width 34 height 31
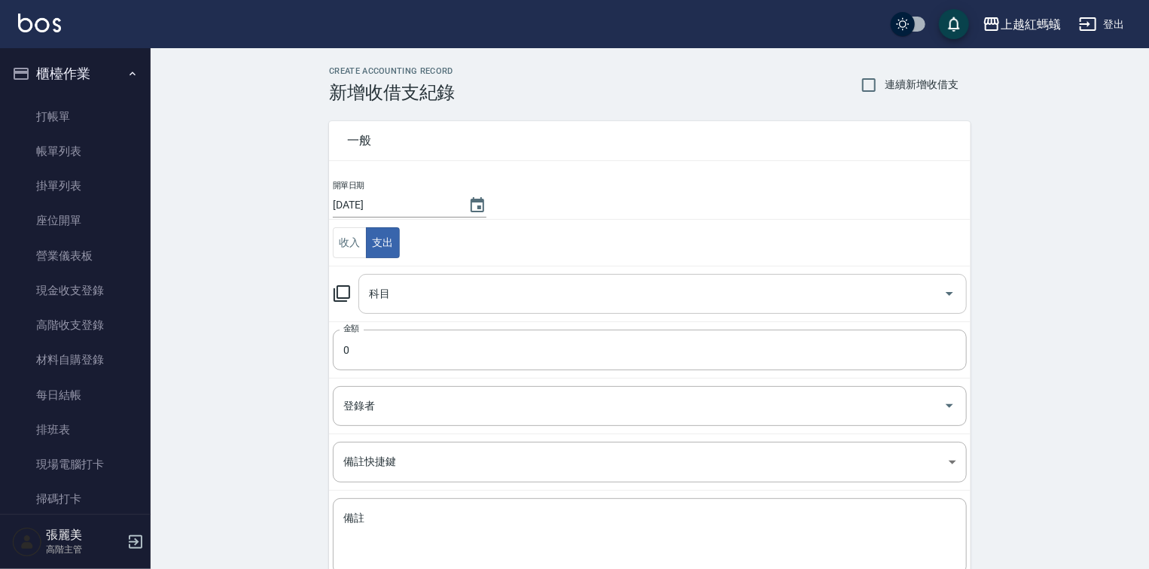
click at [385, 301] on input "科目" at bounding box center [651, 294] width 572 height 26
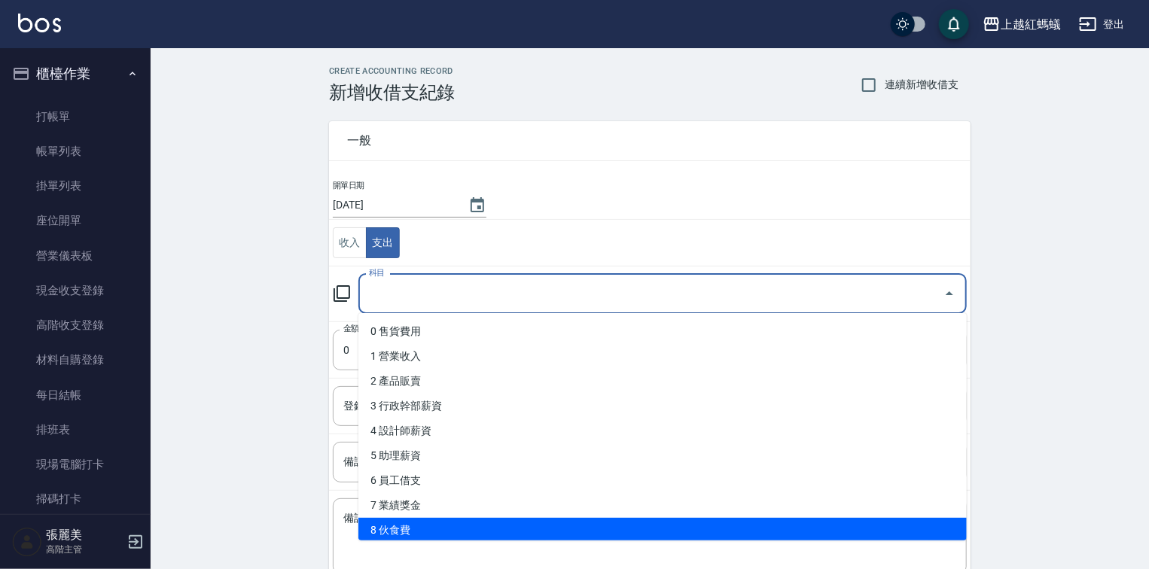
click at [395, 536] on li "8 伙食費" at bounding box center [662, 530] width 608 height 25
type input "8 伙食費"
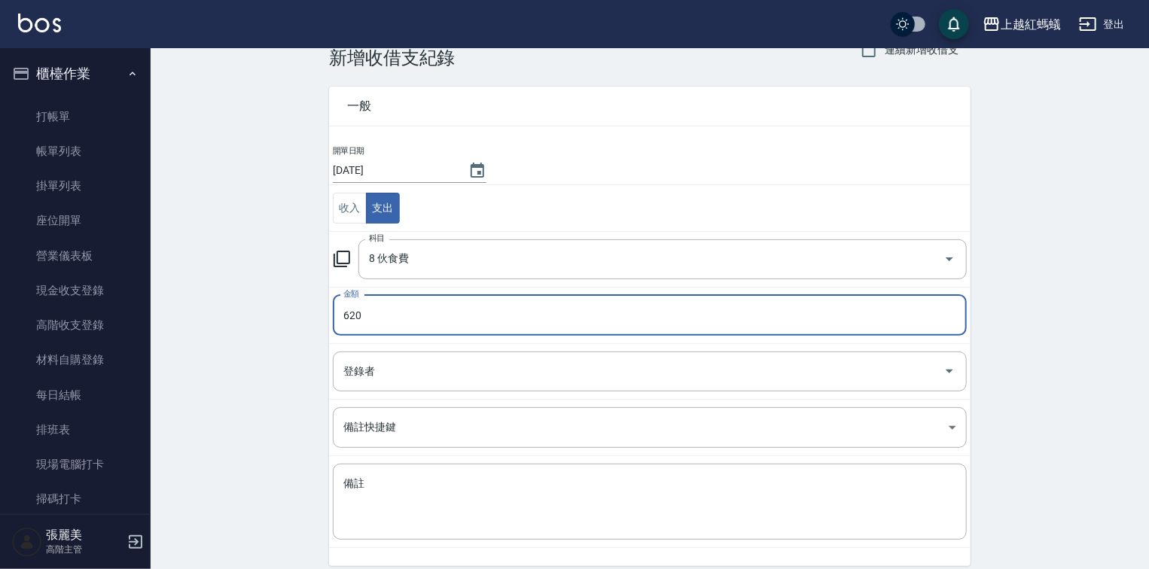
scroll to position [93, 0]
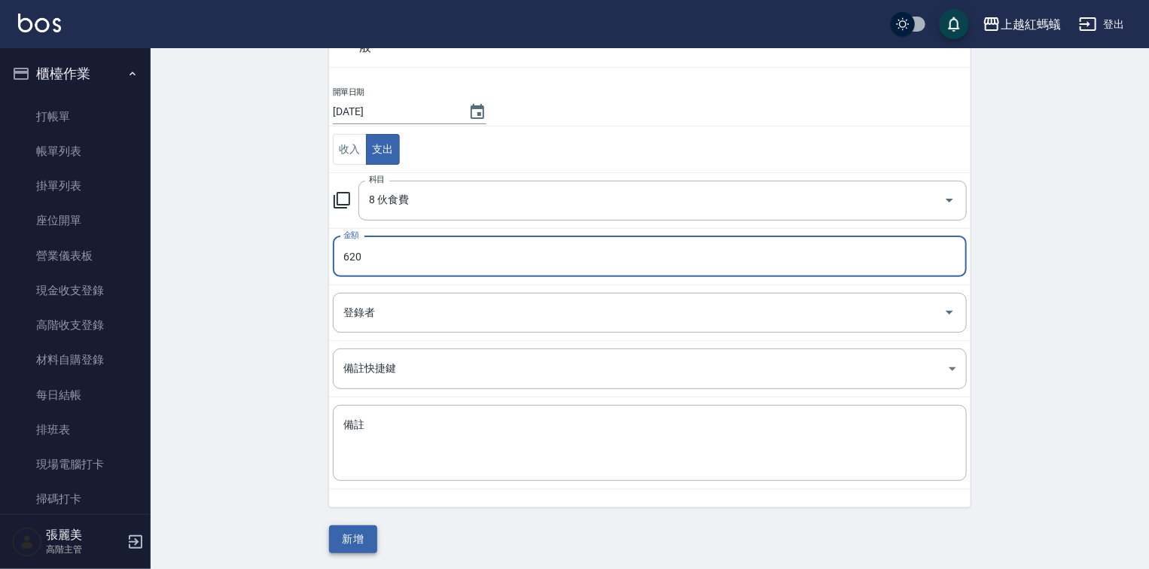
type input "620"
click at [361, 541] on button "新增" at bounding box center [353, 540] width 48 height 28
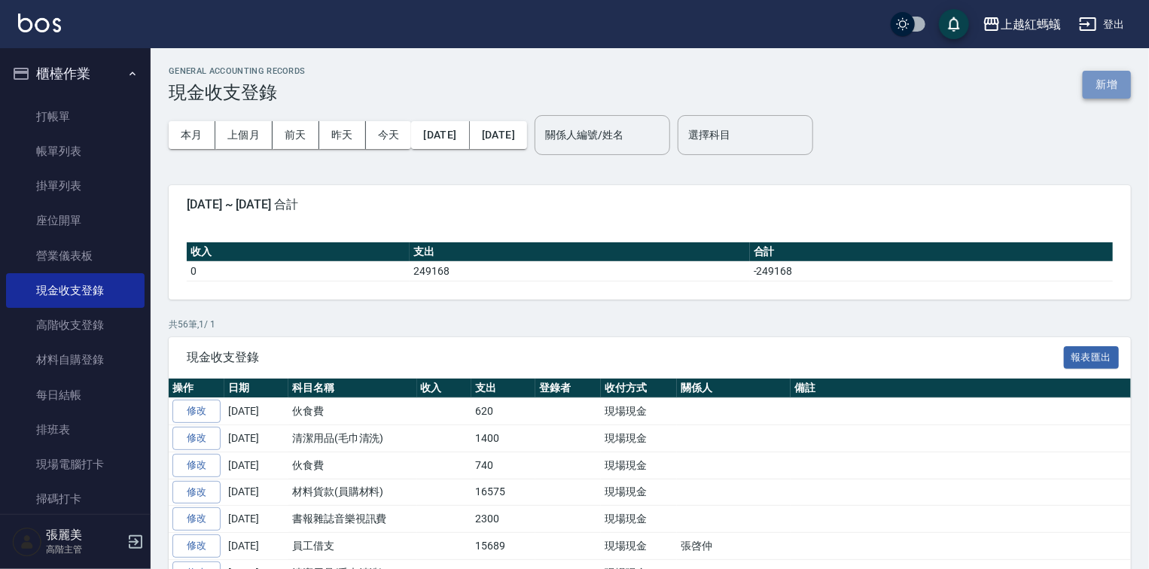
click at [1098, 78] on button "新增" at bounding box center [1107, 85] width 48 height 28
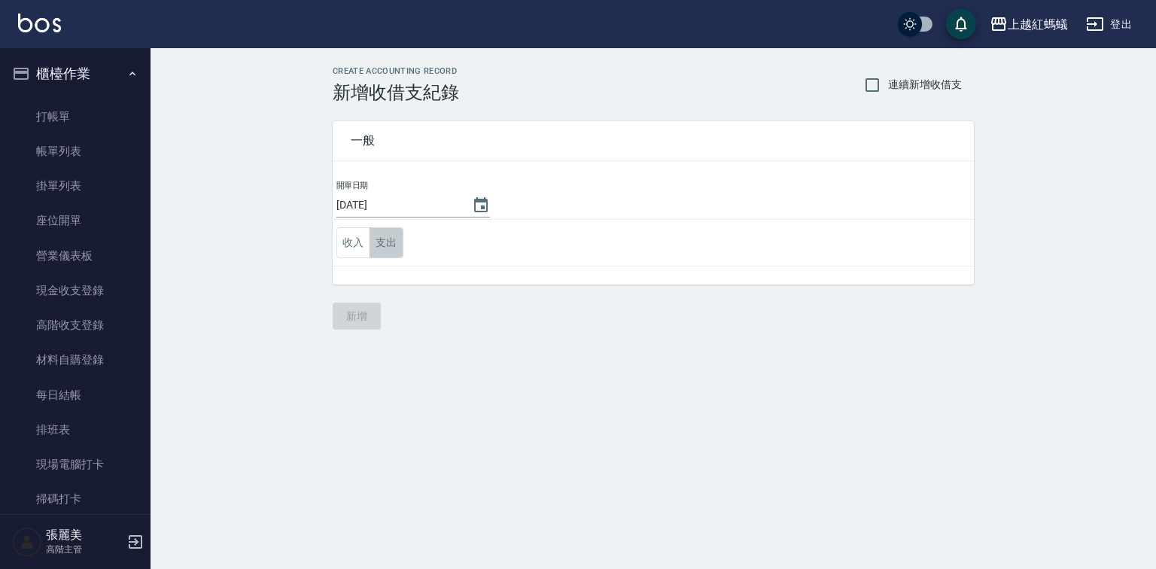
click at [396, 240] on button "支出" at bounding box center [387, 242] width 34 height 31
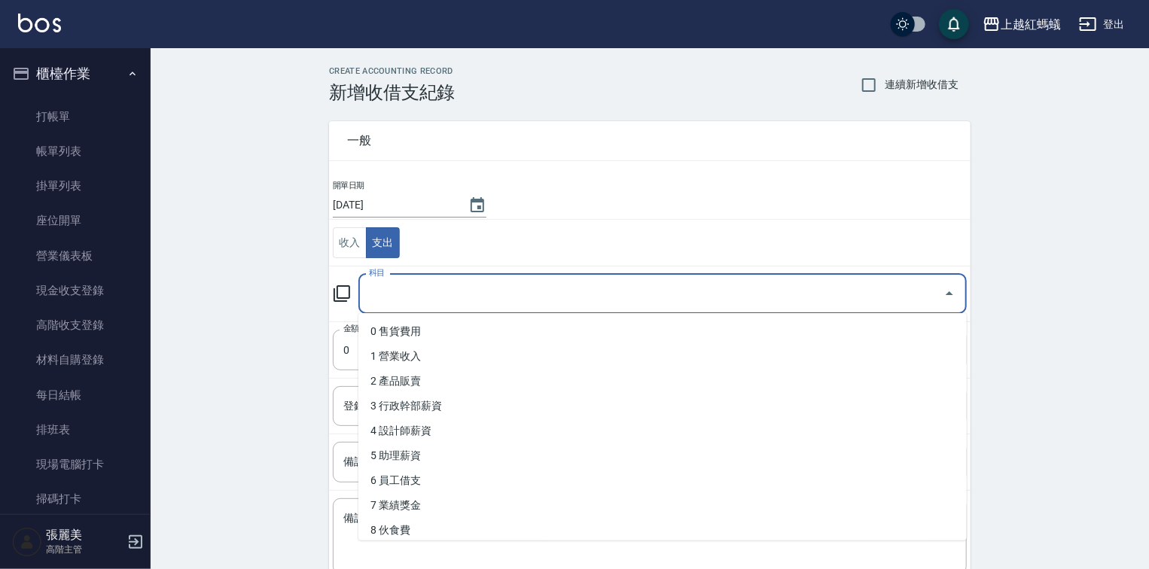
click at [403, 288] on input "科目" at bounding box center [651, 294] width 572 height 26
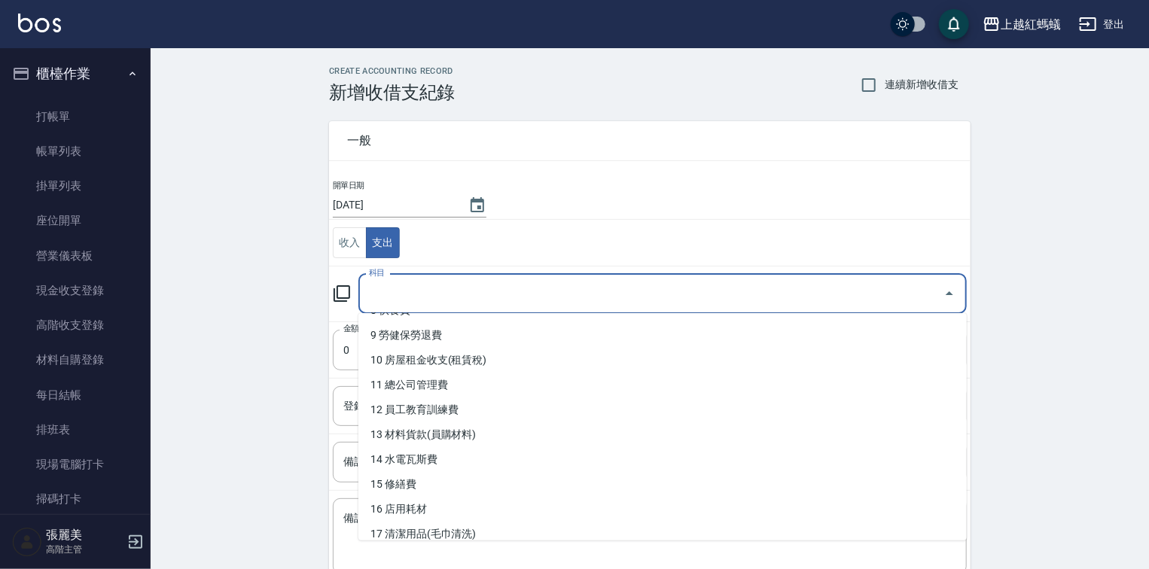
scroll to position [241, 0]
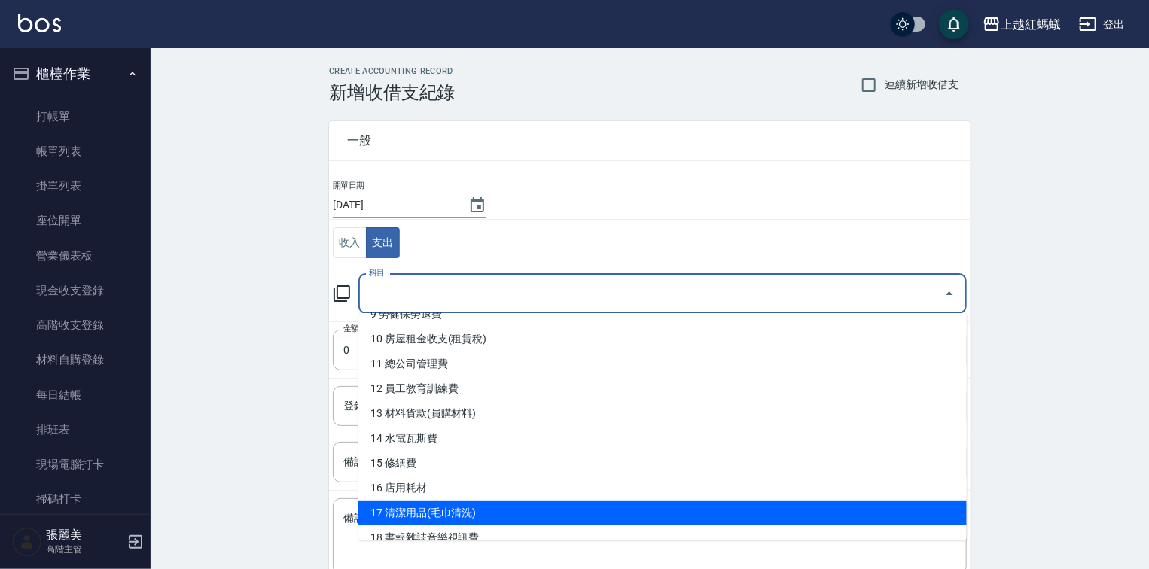
click at [444, 517] on li "17 清潔用品(毛巾清洗)" at bounding box center [662, 513] width 608 height 25
type input "17 清潔用品(毛巾清洗)"
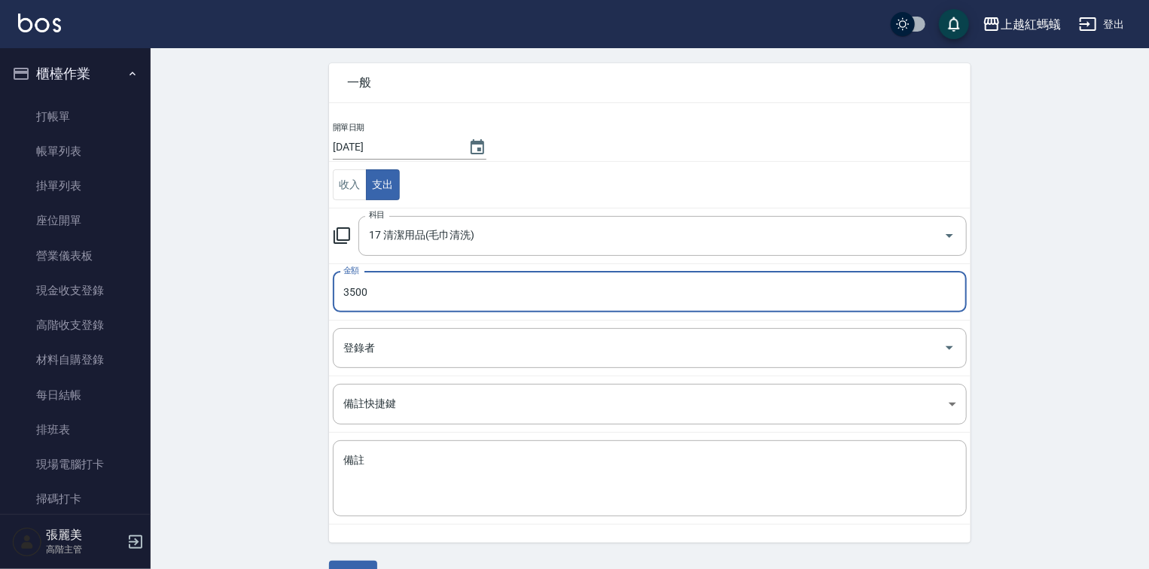
scroll to position [93, 0]
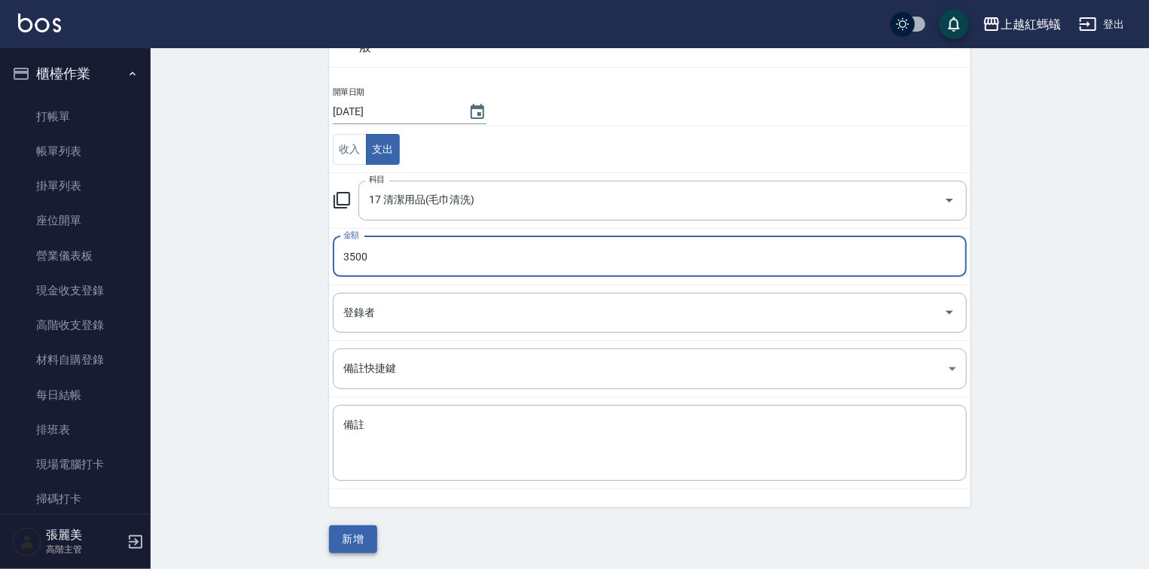
type input "3500"
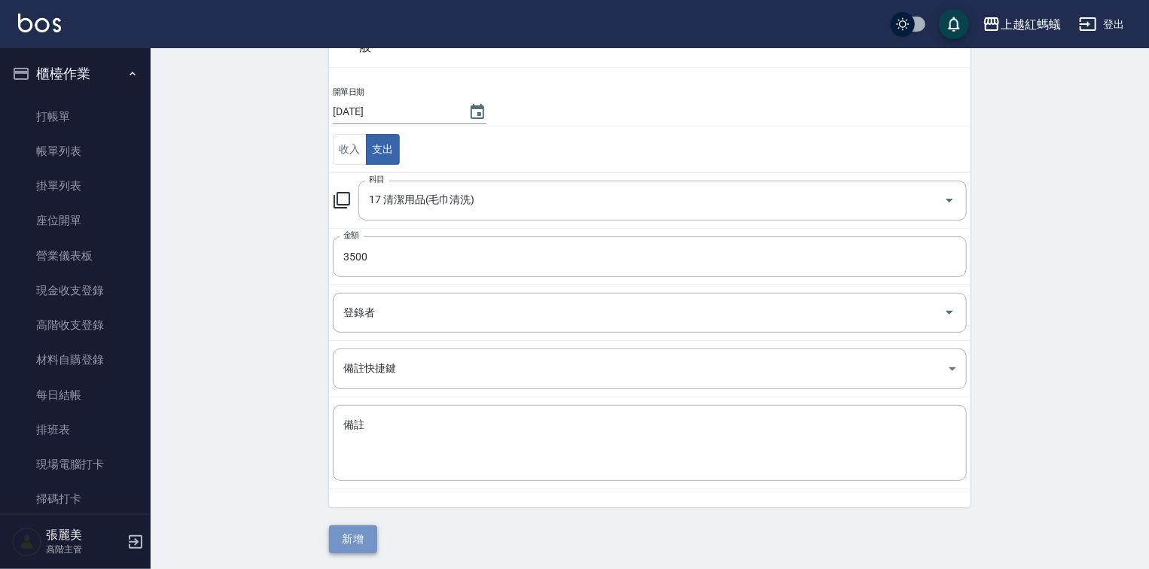
click at [359, 530] on button "新增" at bounding box center [353, 540] width 48 height 28
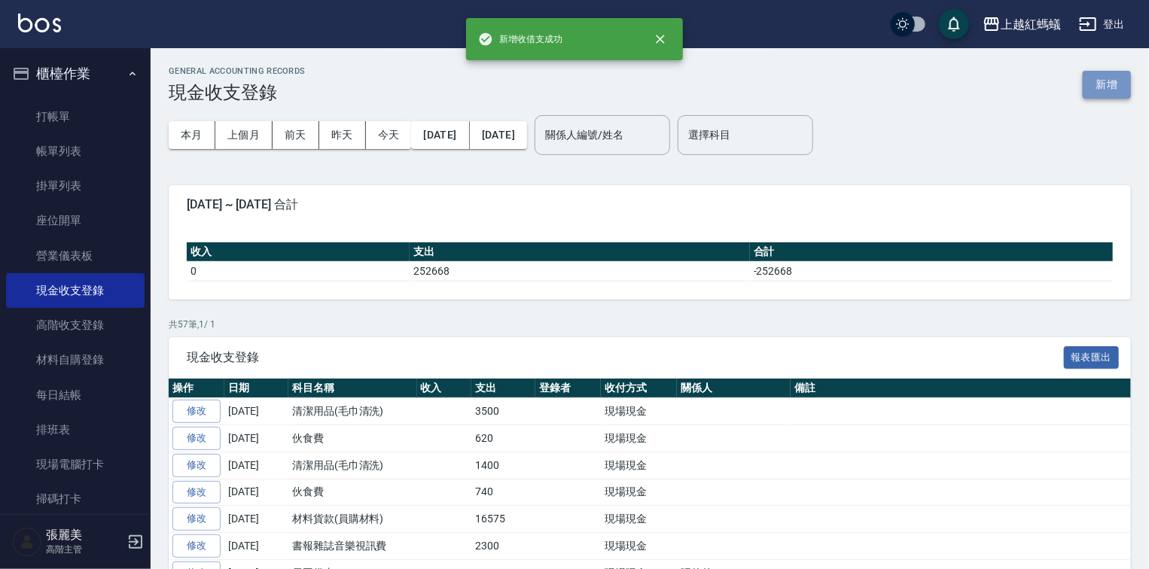
click at [1094, 77] on button "新增" at bounding box center [1107, 85] width 48 height 28
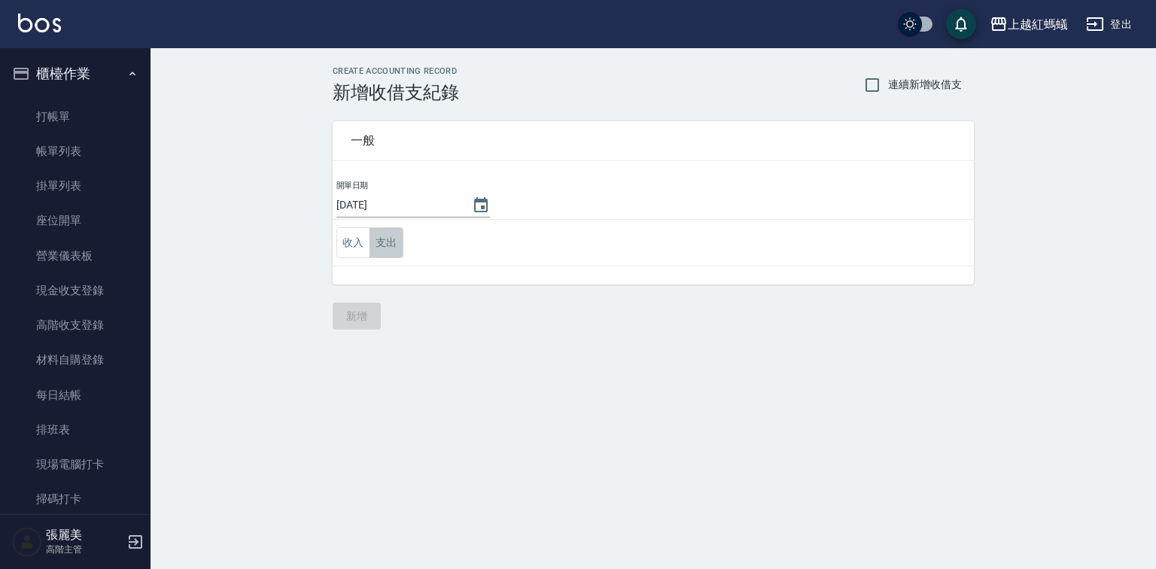
click at [386, 243] on button "支出" at bounding box center [387, 242] width 34 height 31
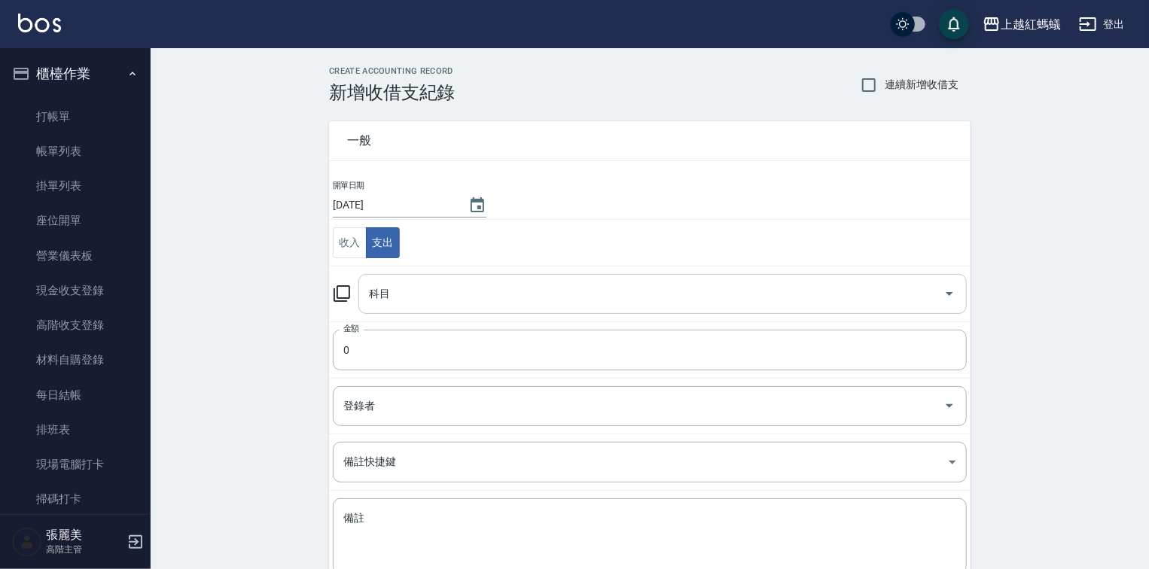
click at [405, 301] on input "科目" at bounding box center [651, 294] width 572 height 26
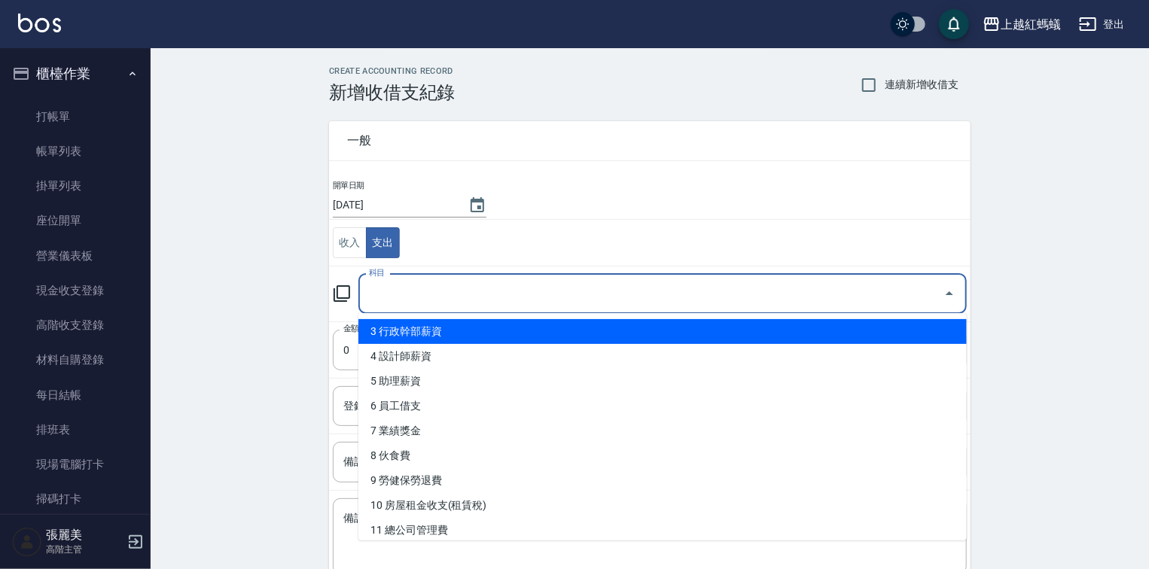
scroll to position [241, 0]
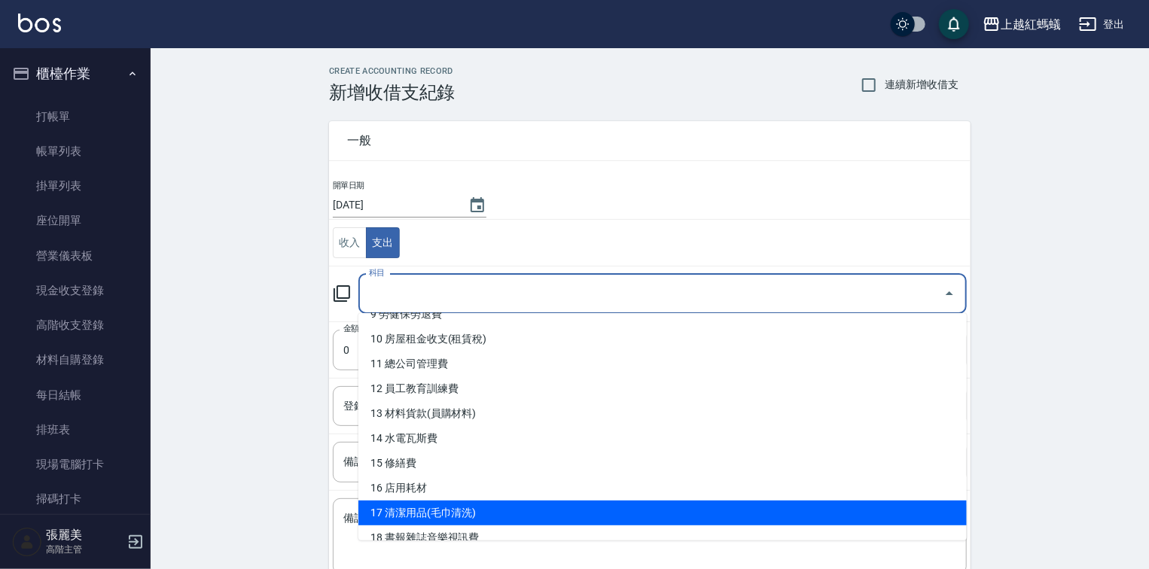
click at [471, 515] on li "17 清潔用品(毛巾清洗)" at bounding box center [662, 513] width 608 height 25
type input "17 清潔用品(毛巾清洗)"
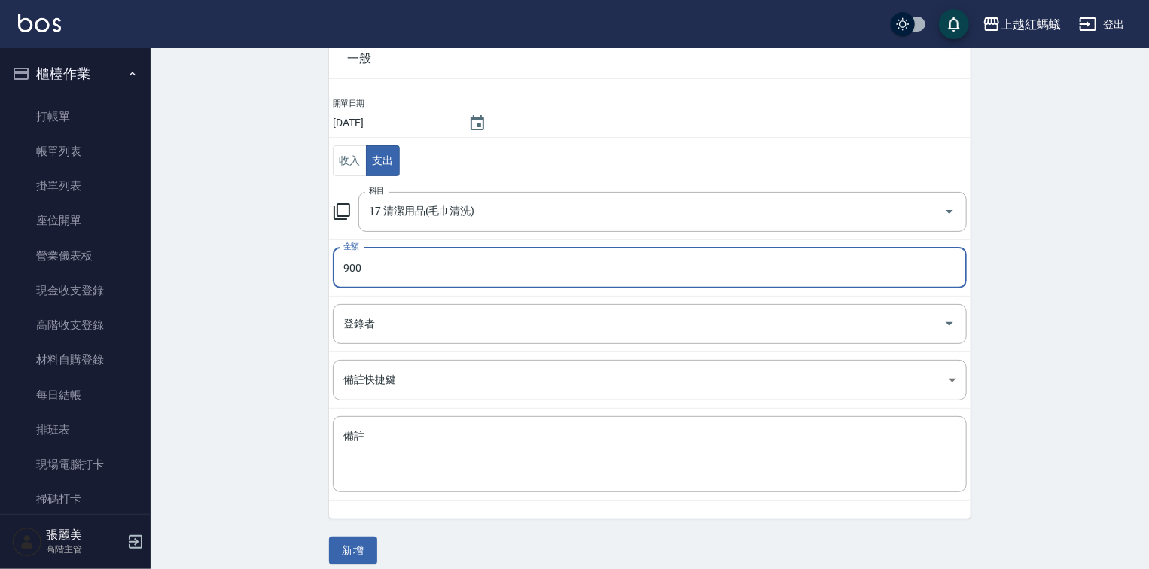
scroll to position [93, 0]
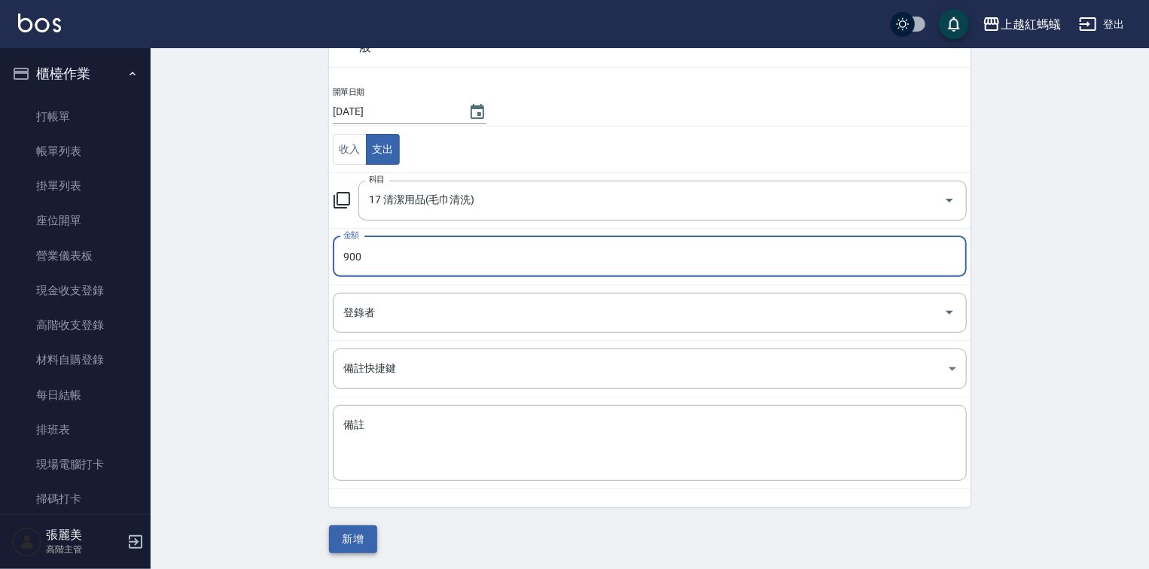
type input "900"
click at [343, 534] on button "新增" at bounding box center [353, 540] width 48 height 28
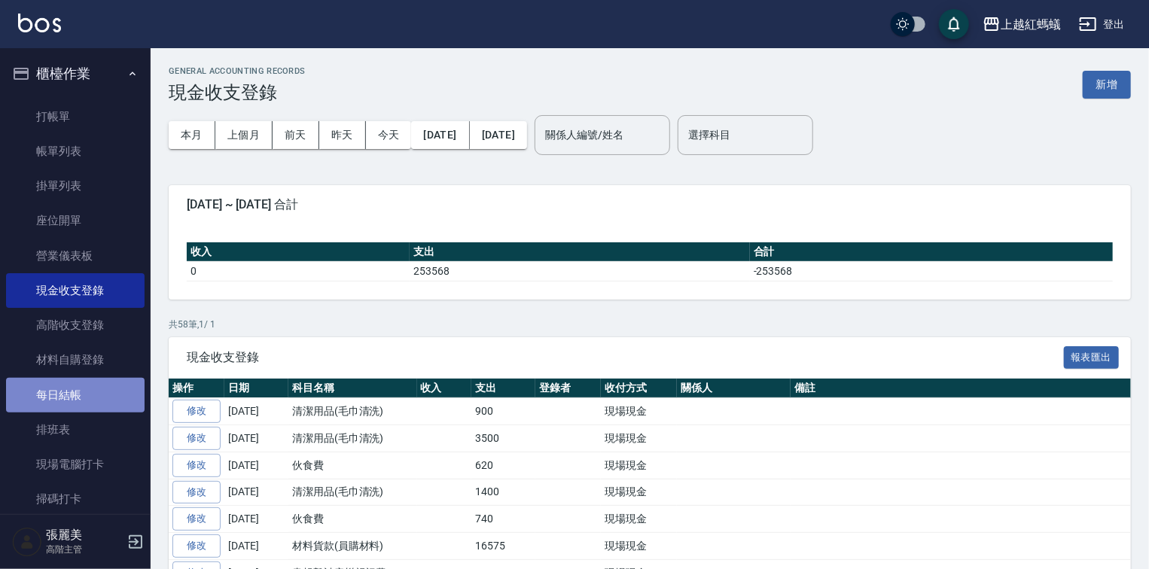
click at [111, 399] on link "每日結帳" at bounding box center [75, 395] width 139 height 35
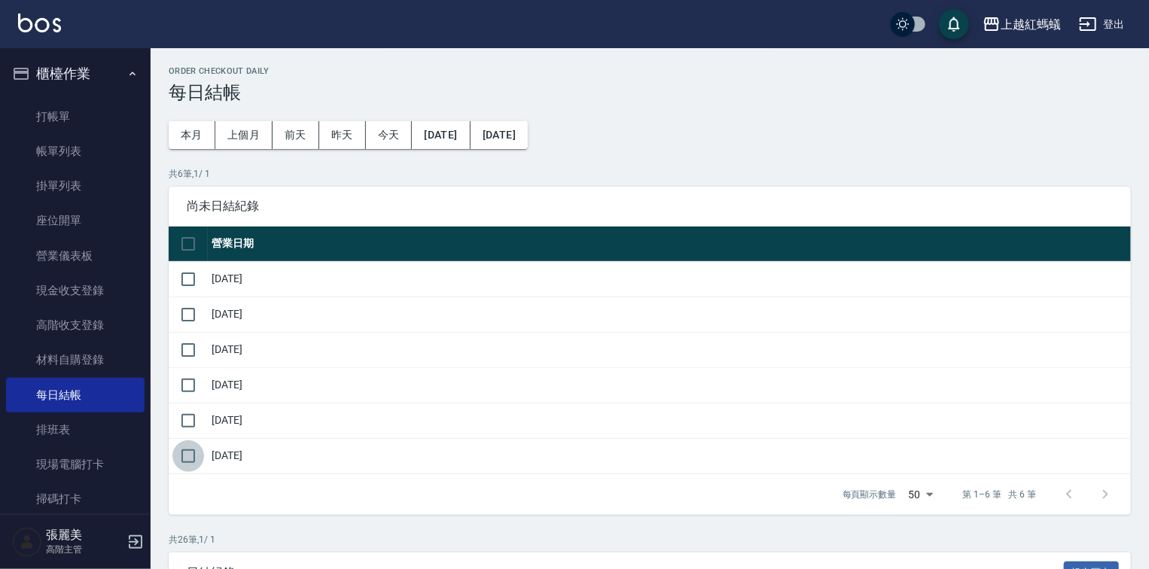
click at [191, 457] on input "checkbox" at bounding box center [188, 456] width 32 height 32
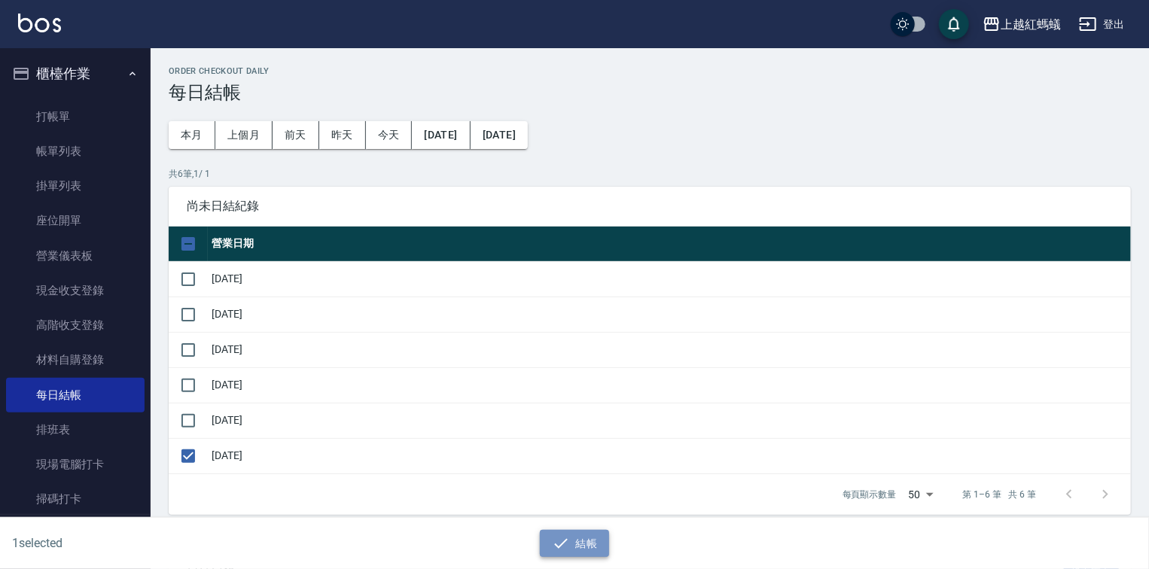
click at [568, 540] on icon "button" at bounding box center [561, 544] width 18 height 18
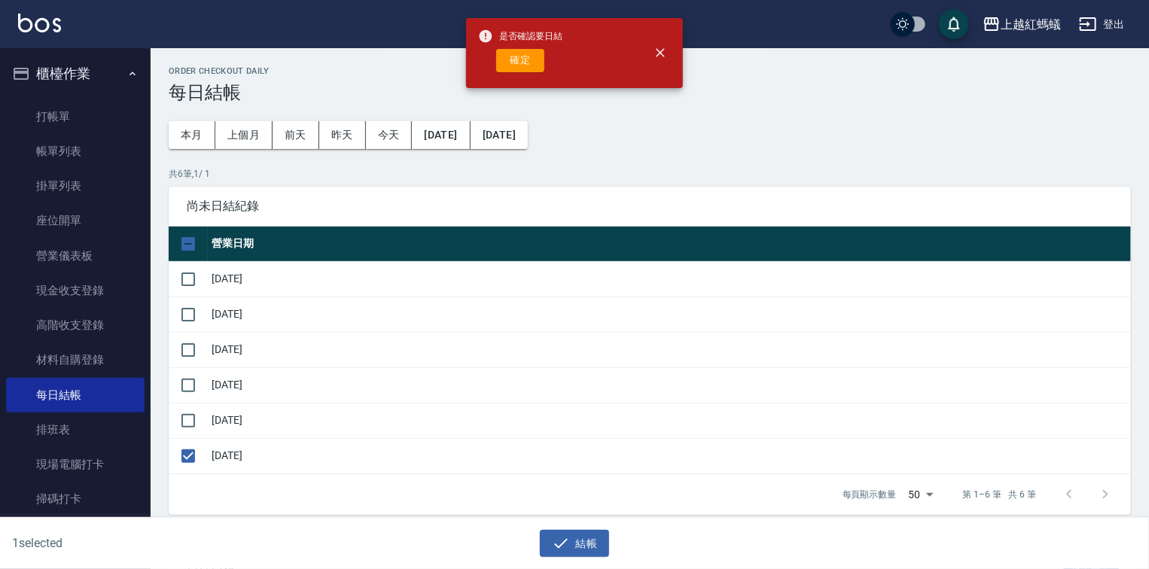
click at [519, 69] on button "確定" at bounding box center [520, 60] width 48 height 23
checkbox input "false"
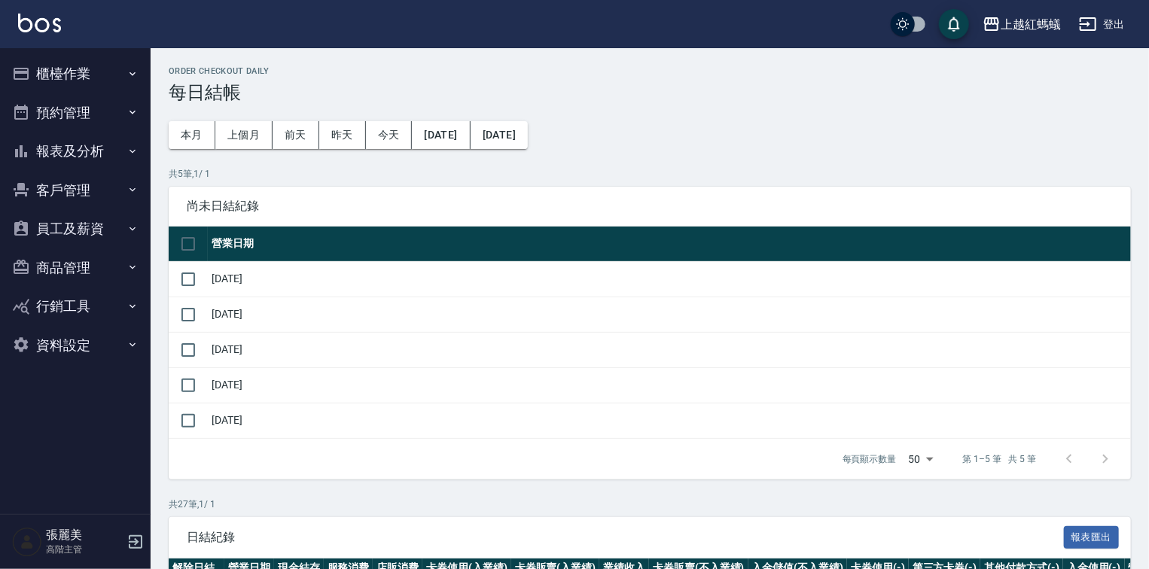
click at [78, 155] on button "報表及分析" at bounding box center [75, 151] width 139 height 39
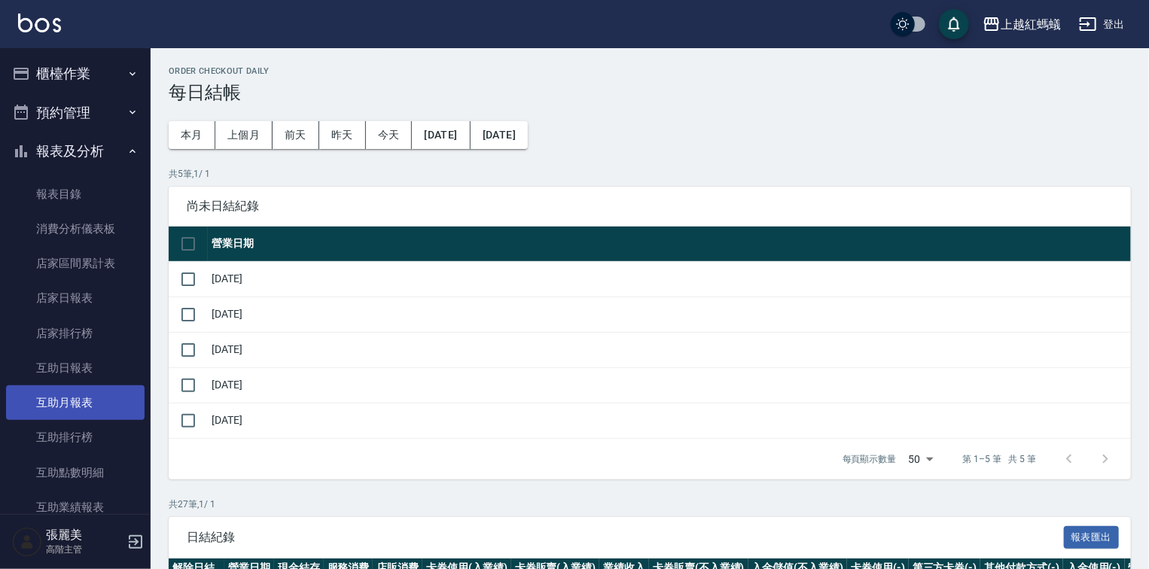
scroll to position [241, 0]
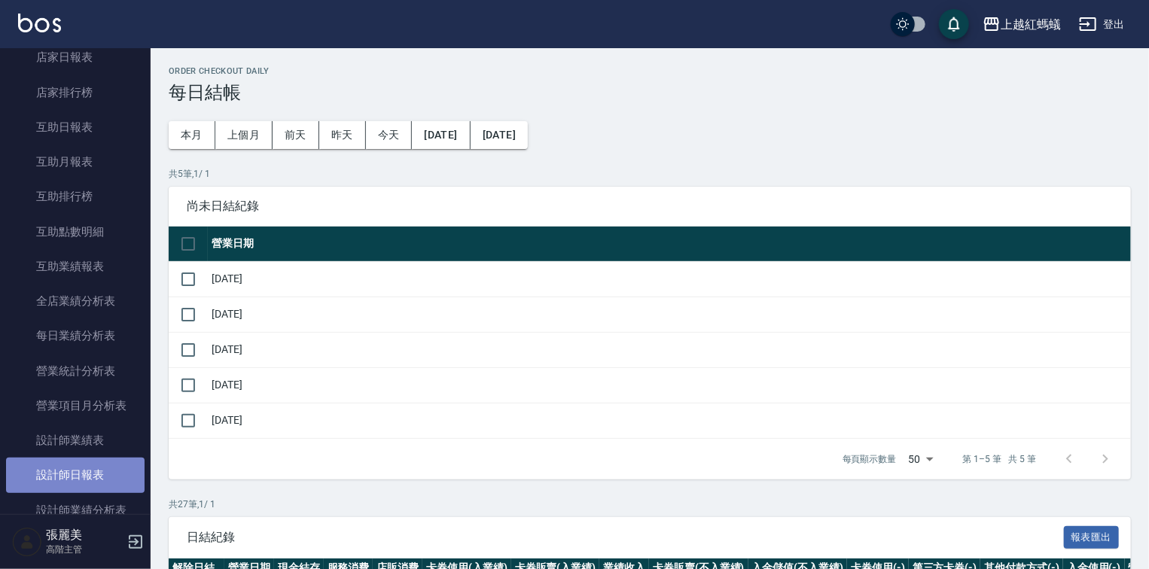
click at [85, 477] on link "設計師日報表" at bounding box center [75, 475] width 139 height 35
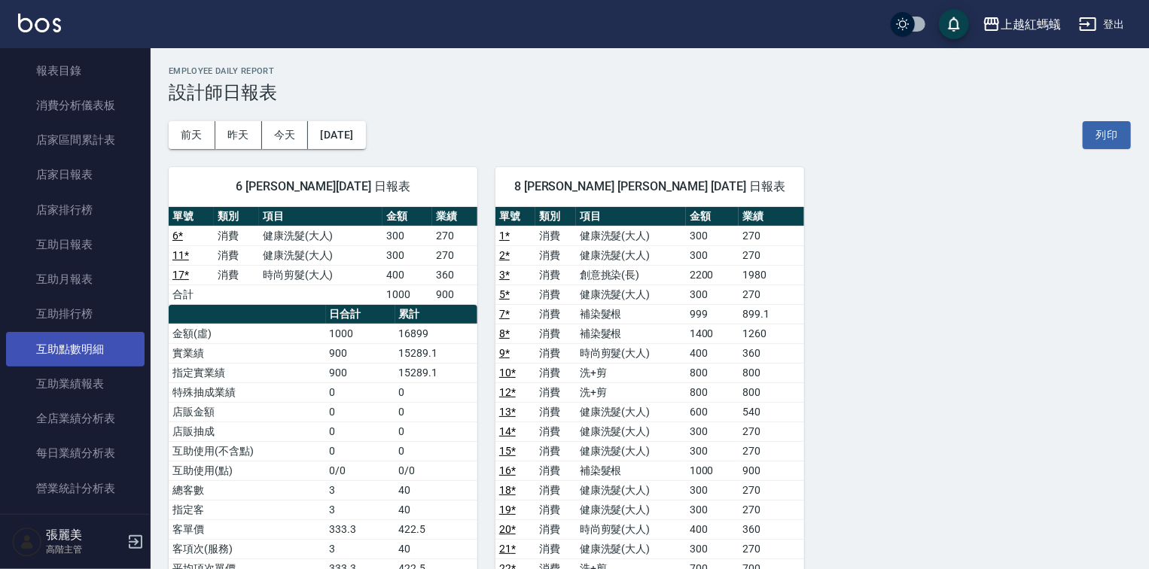
scroll to position [120, 0]
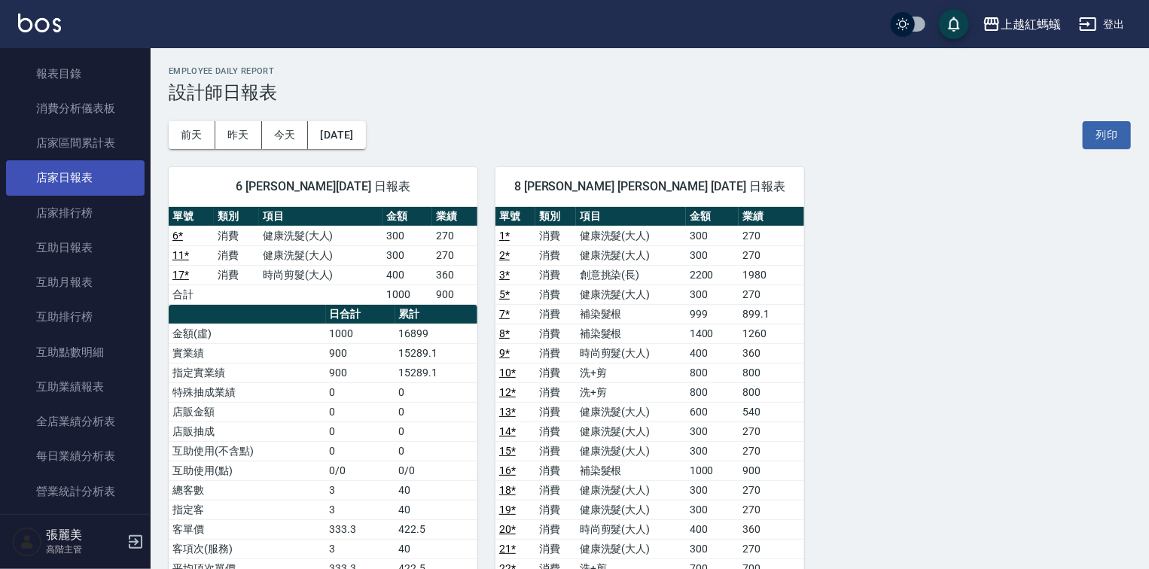
click at [93, 178] on link "店家日報表" at bounding box center [75, 177] width 139 height 35
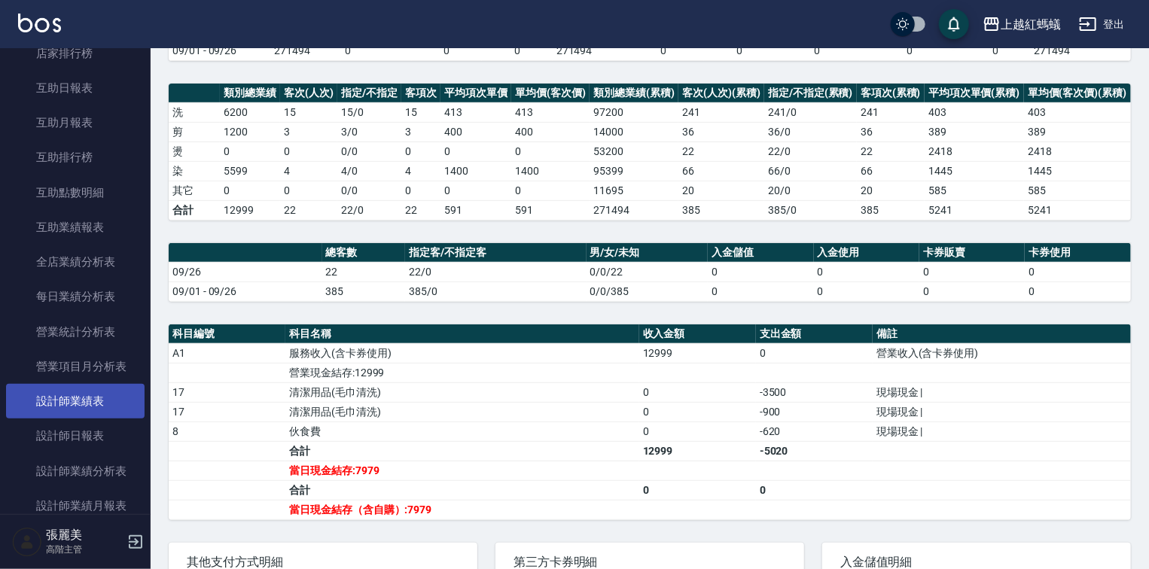
scroll to position [301, 0]
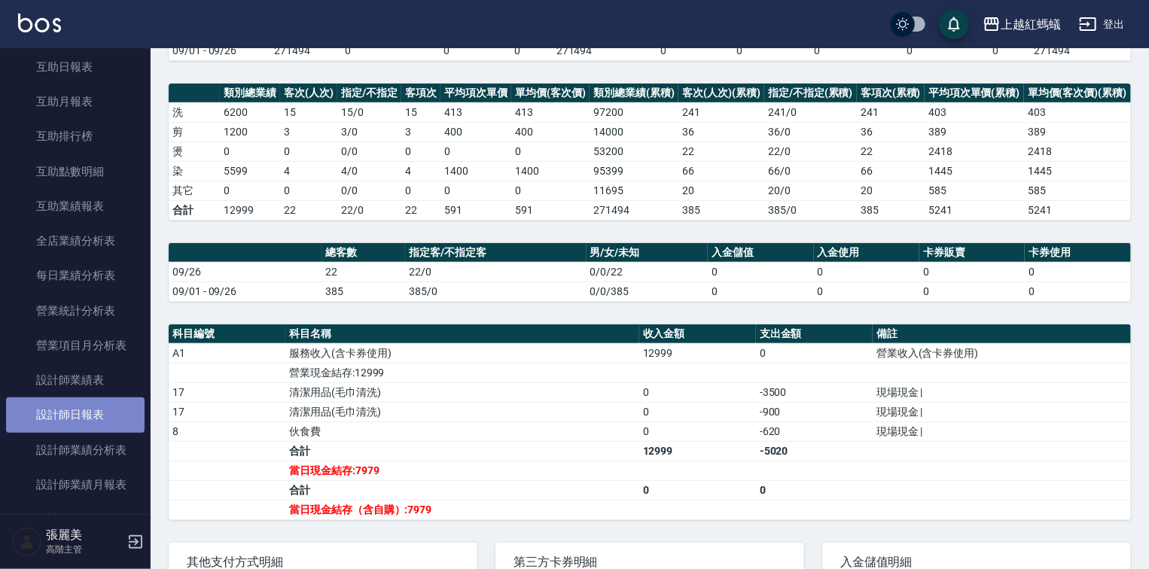
click at [78, 414] on link "設計師日報表" at bounding box center [75, 415] width 139 height 35
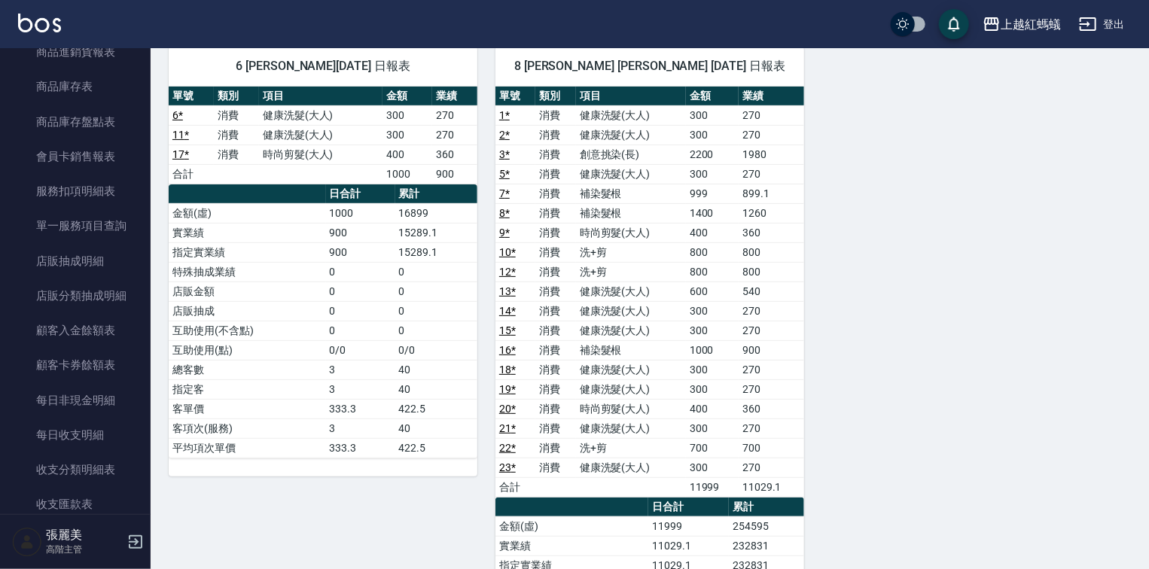
scroll to position [1084, 0]
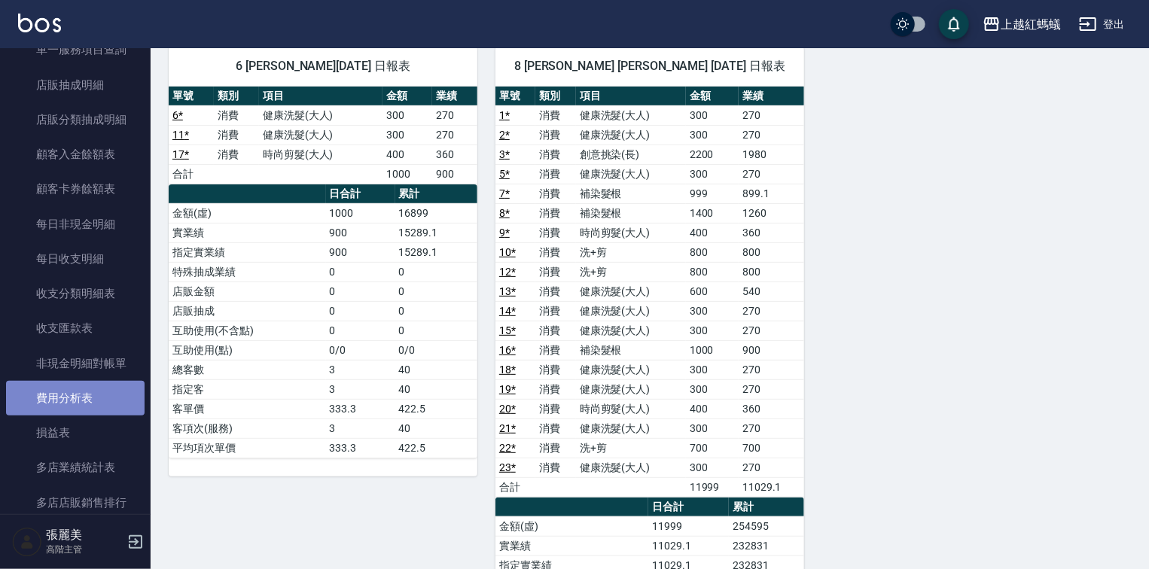
click at [88, 399] on link "費用分析表" at bounding box center [75, 398] width 139 height 35
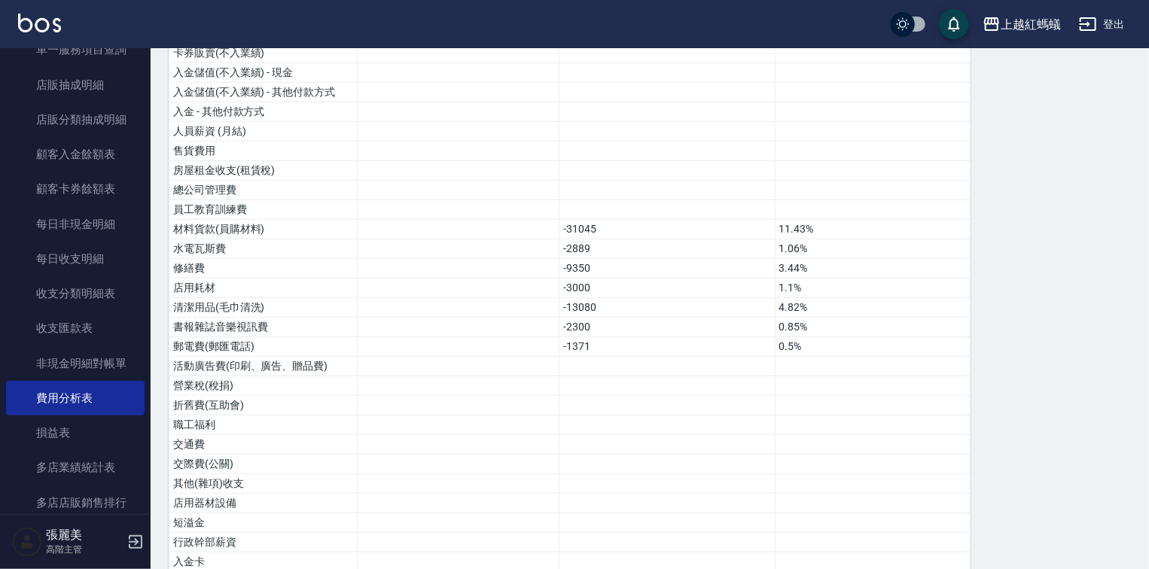
scroll to position [730, 0]
